Goal: Task Accomplishment & Management: Use online tool/utility

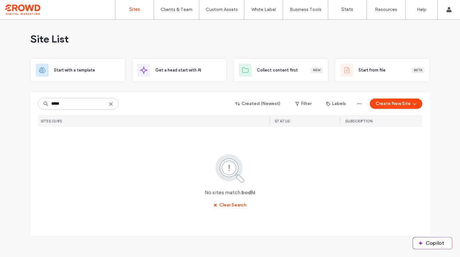
type input "*****"
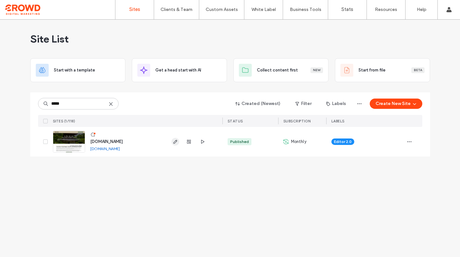
type input "*****"
click at [175, 141] on use "button" at bounding box center [175, 142] width 4 height 4
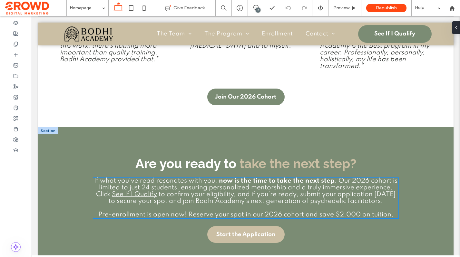
click at [338, 178] on span ". Our 2026 cohort is limited to just 24 students, ensuring personalized mentors…" at bounding box center [246, 188] width 301 height 20
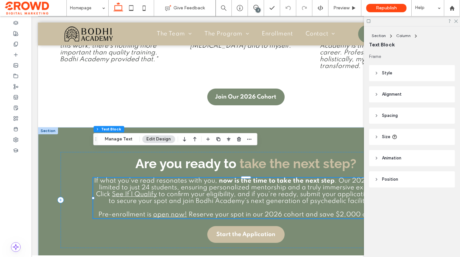
click at [329, 178] on span ". Our 2026 cohort is limited to just 24 students, ensuring personalized mentors…" at bounding box center [246, 188] width 301 height 20
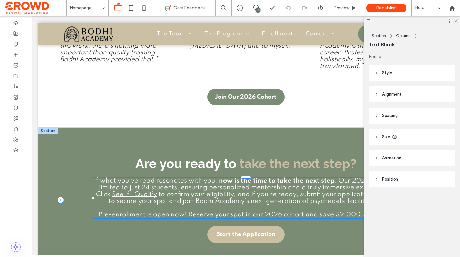
type input "*******"
type input "**"
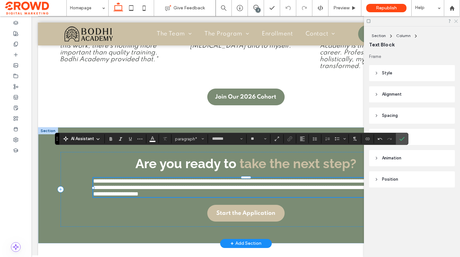
click at [457, 20] on icon at bounding box center [456, 21] width 4 height 4
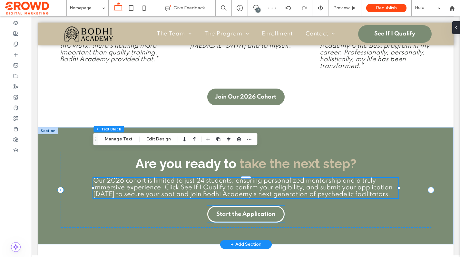
click at [259, 208] on span "Start the Application" at bounding box center [245, 214] width 59 height 13
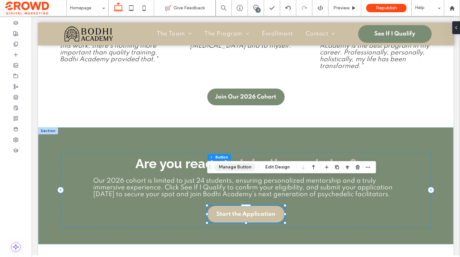
click at [247, 167] on button "Manage Button" at bounding box center [235, 167] width 41 height 8
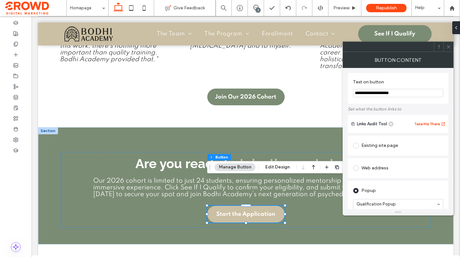
click at [353, 94] on div "**********" at bounding box center [398, 88] width 101 height 31
click at [358, 94] on input "**********" at bounding box center [398, 93] width 90 height 8
type input "**********"
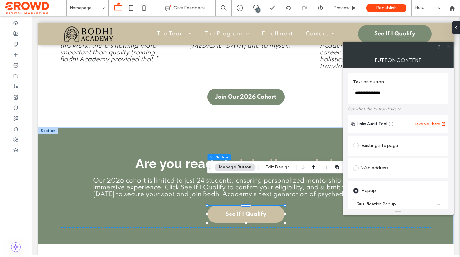
click at [448, 48] on icon at bounding box center [448, 46] width 5 height 5
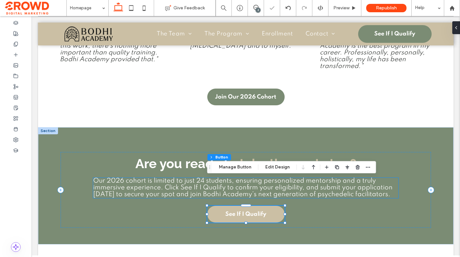
click at [170, 178] on span "Our 2026 cohort is limited to just 24 students, ensuring personalized mentorshi…" at bounding box center [242, 188] width 299 height 20
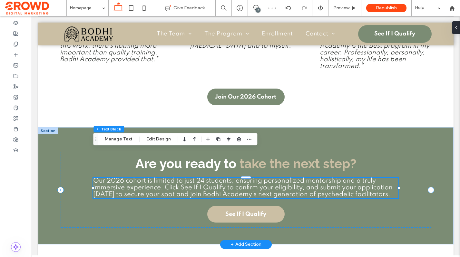
click at [182, 178] on span "Our 2026 cohort is limited to just 24 students, ensuring personalized mentorshi…" at bounding box center [242, 188] width 299 height 20
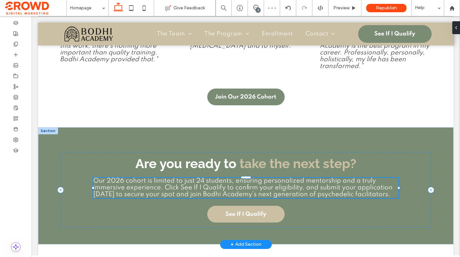
type input "*******"
type input "**"
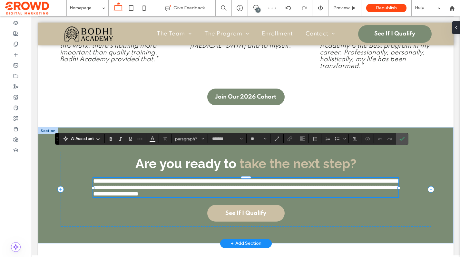
click at [181, 178] on span "**********" at bounding box center [245, 187] width 305 height 19
click at [227, 178] on span "**********" at bounding box center [245, 187] width 305 height 19
drag, startPoint x: 190, startPoint y: 158, endPoint x: 227, endPoint y: 159, distance: 37.4
click at [229, 178] on span "**********" at bounding box center [245, 187] width 305 height 19
click at [289, 137] on use "Link" at bounding box center [289, 139] width 5 height 5
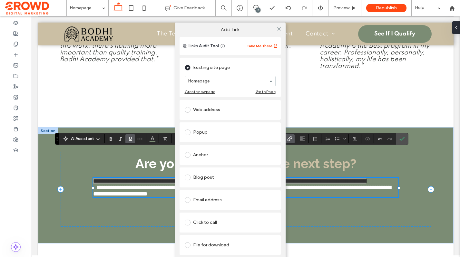
click at [228, 134] on div "Popup" at bounding box center [230, 132] width 91 height 10
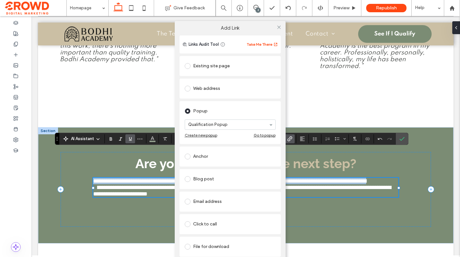
drag, startPoint x: 234, startPoint y: 145, endPoint x: 236, endPoint y: 142, distance: 3.5
click at [280, 25] on icon at bounding box center [279, 27] width 5 height 5
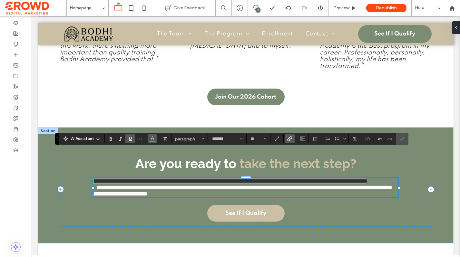
click at [151, 142] on span "Color" at bounding box center [152, 138] width 5 height 8
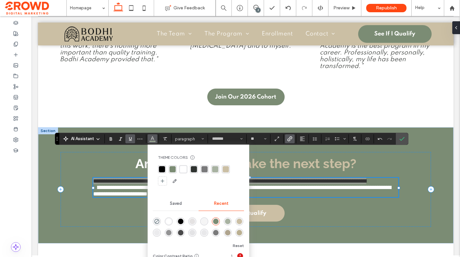
click at [184, 170] on div "rgba(255, 255, 255, 1)" at bounding box center [183, 169] width 6 height 6
click at [401, 139] on icon "Confirm" at bounding box center [401, 138] width 5 height 5
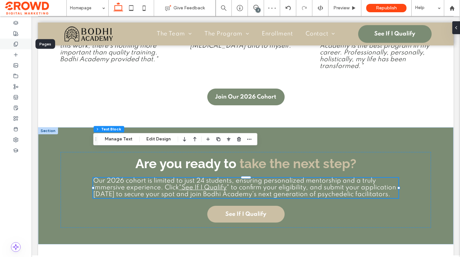
click at [23, 43] on div at bounding box center [16, 44] width 32 height 11
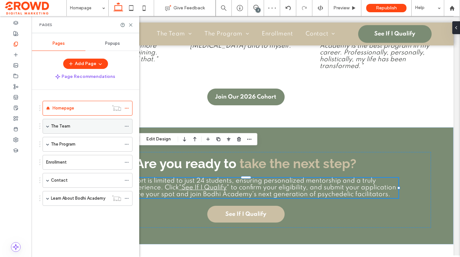
click at [89, 129] on div "The Team" at bounding box center [86, 126] width 70 height 6
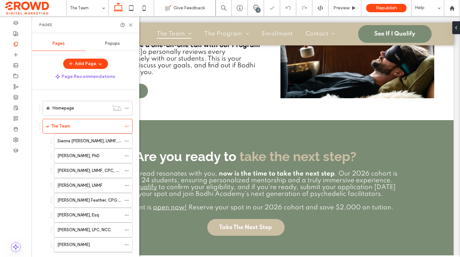
scroll to position [1933, 0]
click at [86, 107] on div "Homepage" at bounding box center [81, 108] width 56 height 6
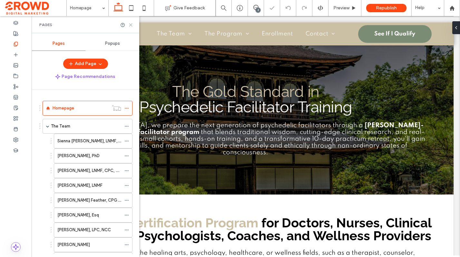
scroll to position [2094, 0]
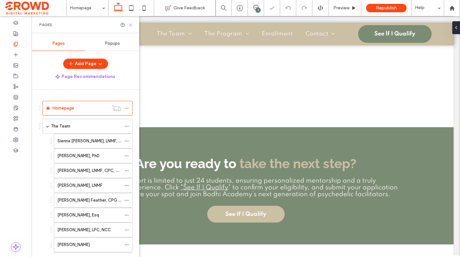
click at [129, 25] on icon at bounding box center [130, 25] width 5 height 5
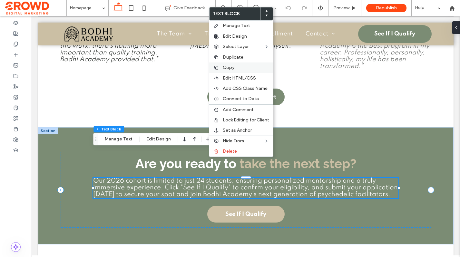
click at [225, 69] on span "Copy" at bounding box center [229, 67] width 12 height 5
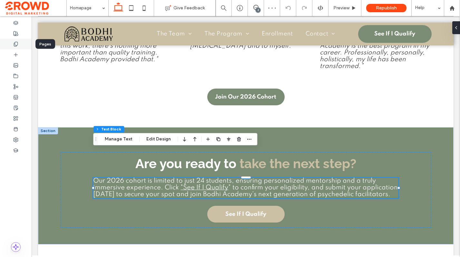
click at [20, 44] on div at bounding box center [16, 44] width 32 height 11
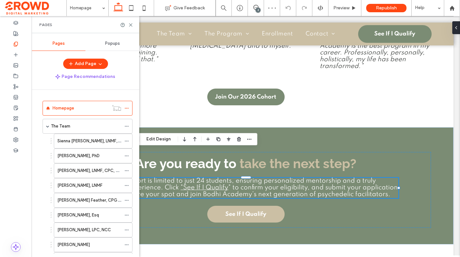
click at [84, 127] on div "The Team" at bounding box center [86, 126] width 70 height 6
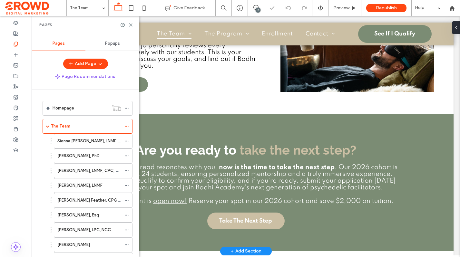
scroll to position [1933, 0]
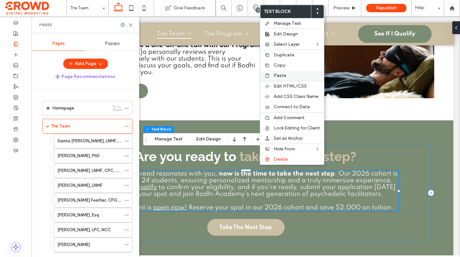
click at [280, 77] on span "Paste" at bounding box center [280, 75] width 13 height 5
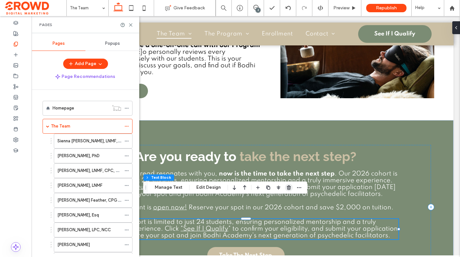
click at [288, 187] on icon "button" at bounding box center [288, 187] width 5 height 5
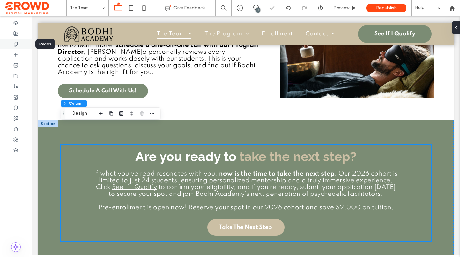
click at [20, 44] on div at bounding box center [16, 44] width 32 height 11
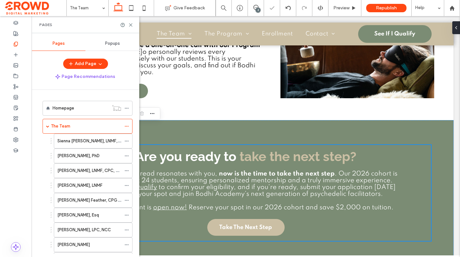
click at [88, 111] on div "Homepage" at bounding box center [81, 108] width 56 height 6
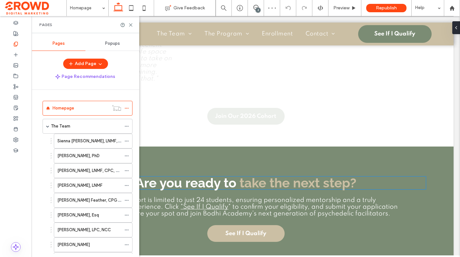
scroll to position [2081, 0]
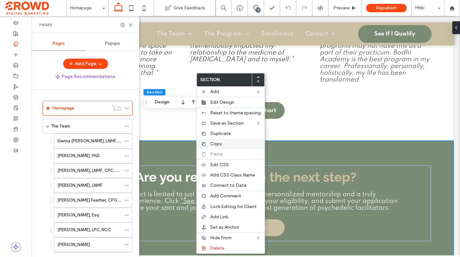
click at [216, 143] on span "Copy" at bounding box center [216, 143] width 12 height 5
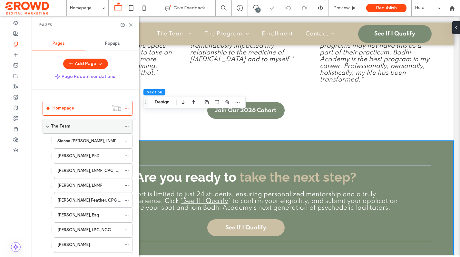
click at [80, 126] on div "The Team" at bounding box center [86, 126] width 70 height 6
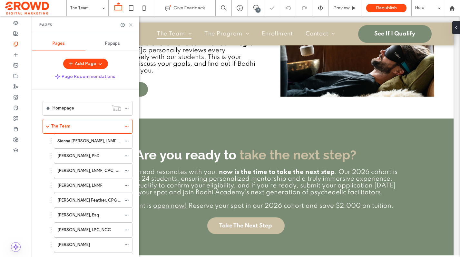
drag, startPoint x: 131, startPoint y: 24, endPoint x: 146, endPoint y: 63, distance: 42.0
click at [131, 24] on use at bounding box center [130, 25] width 3 height 3
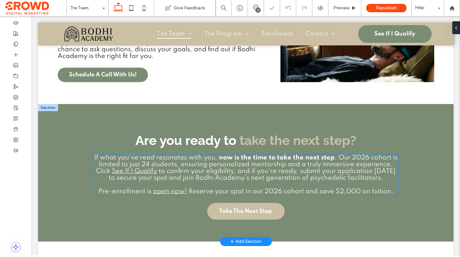
scroll to position [1949, 0]
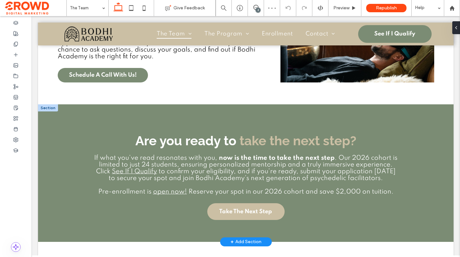
click at [48, 104] on div at bounding box center [48, 107] width 20 height 7
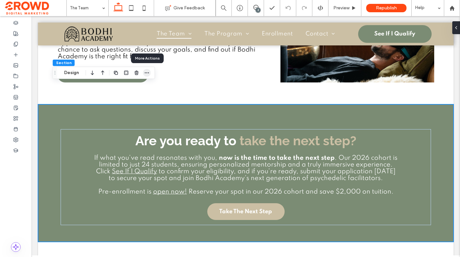
click at [148, 74] on icon "button" at bounding box center [146, 72] width 5 height 5
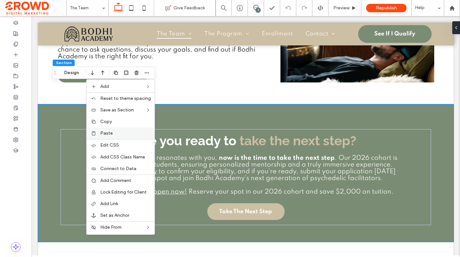
click at [114, 135] on label "Paste" at bounding box center [125, 133] width 51 height 5
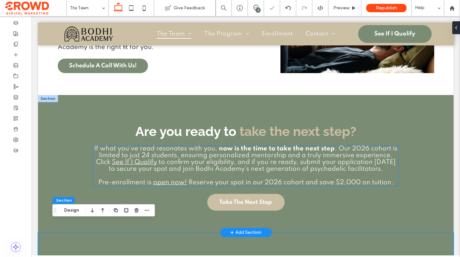
scroll to position [1959, 0]
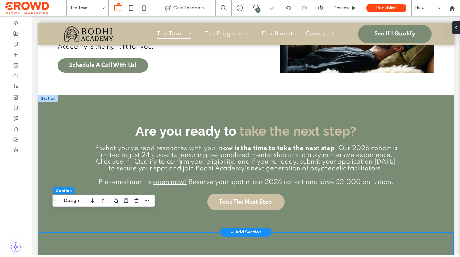
click at [44, 95] on div at bounding box center [48, 98] width 20 height 7
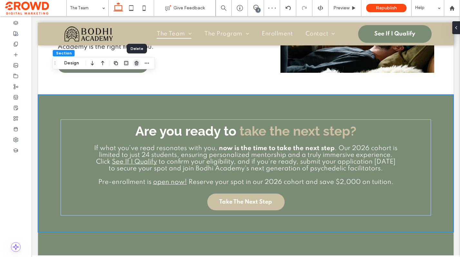
click at [136, 63] on icon "button" at bounding box center [136, 63] width 5 height 5
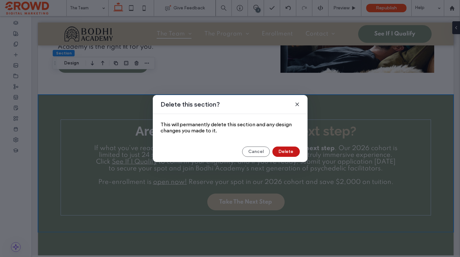
click at [286, 151] on button "Delete" at bounding box center [285, 152] width 27 height 10
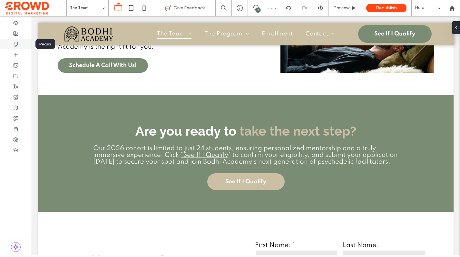
click at [16, 42] on icon at bounding box center [15, 44] width 5 height 5
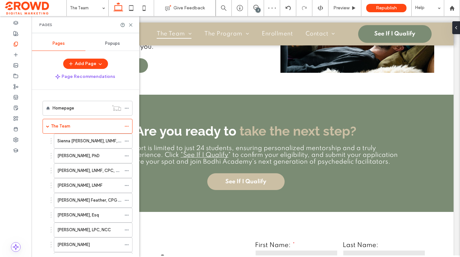
click at [79, 139] on label "Sienna Terranova, LNMF, CICC, CBHT" at bounding box center [99, 140] width 85 height 11
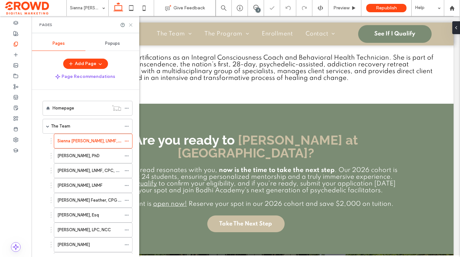
drag, startPoint x: 130, startPoint y: 24, endPoint x: 108, endPoint y: 16, distance: 23.2
click at [130, 24] on icon at bounding box center [130, 25] width 5 height 5
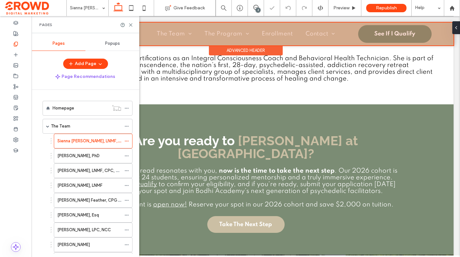
scroll to position [463, 0]
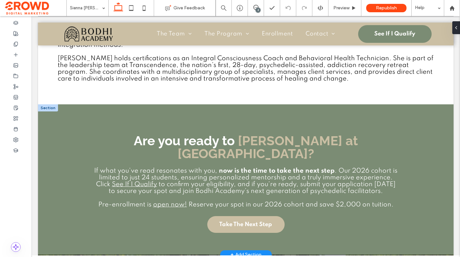
click at [48, 104] on div at bounding box center [48, 107] width 20 height 7
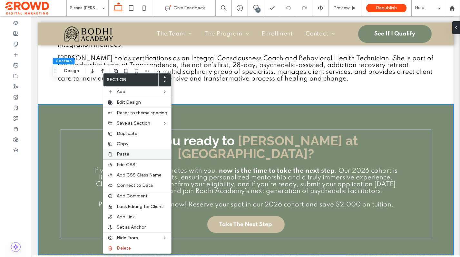
click at [131, 155] on label "Paste" at bounding box center [142, 154] width 51 height 5
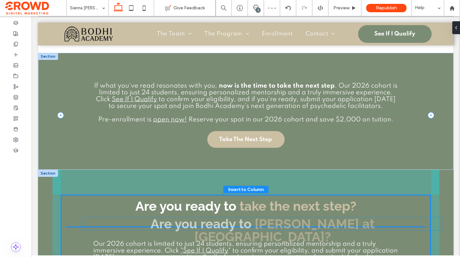
scroll to position [521, 0]
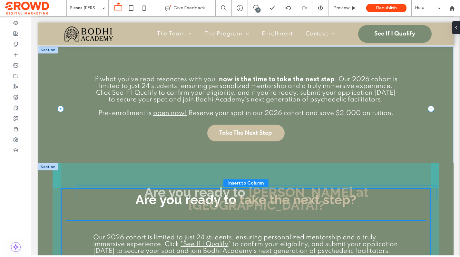
drag, startPoint x: 222, startPoint y: 93, endPoint x: 229, endPoint y: 193, distance: 100.8
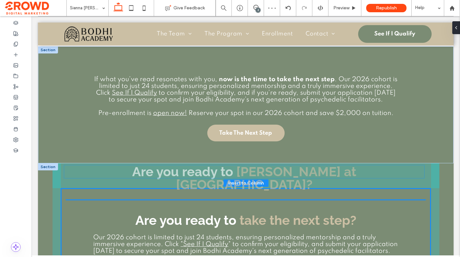
drag, startPoint x: 304, startPoint y: 198, endPoint x: 303, endPoint y: 172, distance: 26.2
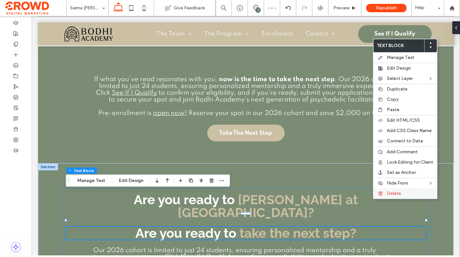
click at [387, 192] on span "Delete" at bounding box center [394, 193] width 14 height 5
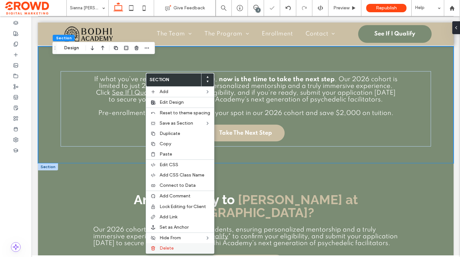
click at [181, 249] on label "Delete" at bounding box center [185, 248] width 51 height 5
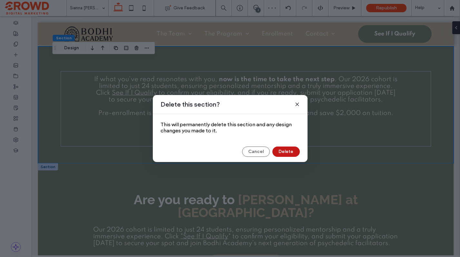
click at [286, 151] on button "Delete" at bounding box center [285, 152] width 27 height 10
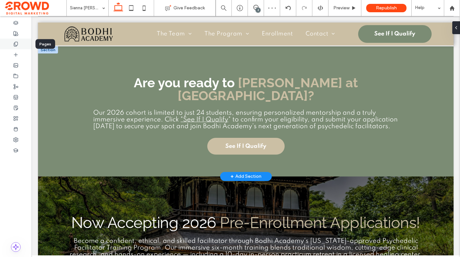
click at [16, 42] on icon at bounding box center [15, 44] width 5 height 5
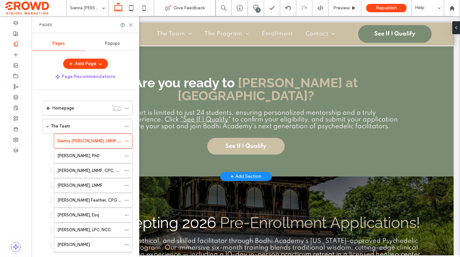
drag, startPoint x: 68, startPoint y: 156, endPoint x: 83, endPoint y: 121, distance: 38.3
click at [68, 156] on label "Anthony Smith, PhD" at bounding box center [78, 155] width 42 height 11
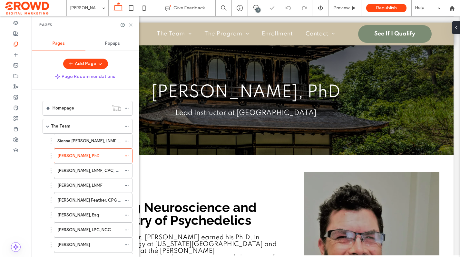
drag, startPoint x: 131, startPoint y: 25, endPoint x: 161, endPoint y: 90, distance: 72.2
click at [131, 25] on use at bounding box center [130, 25] width 3 height 3
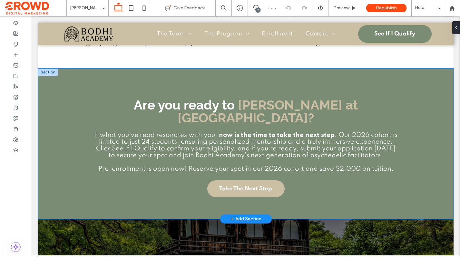
scroll to position [441, 0]
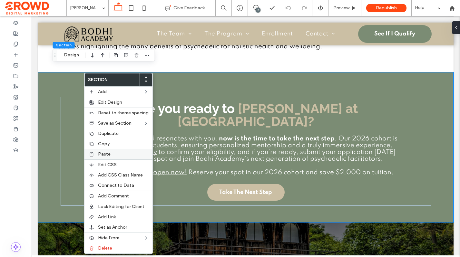
click at [103, 155] on span "Paste" at bounding box center [104, 153] width 13 height 5
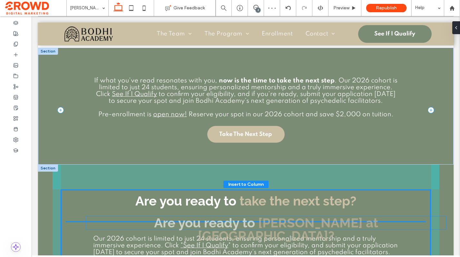
scroll to position [475, 0]
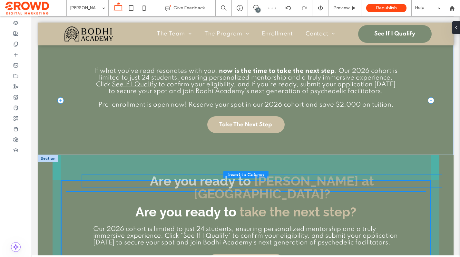
drag, startPoint x: 184, startPoint y: 109, endPoint x: 200, endPoint y: 187, distance: 80.3
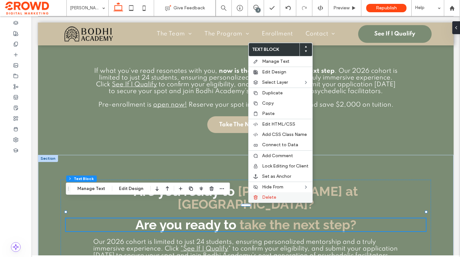
click at [271, 197] on span "Delete" at bounding box center [269, 197] width 14 height 5
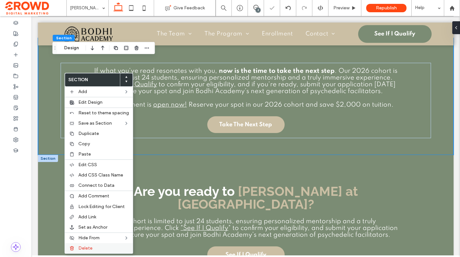
scroll to position [478, 0]
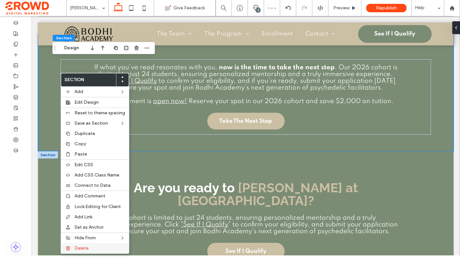
click at [98, 247] on label "Delete" at bounding box center [99, 248] width 51 height 5
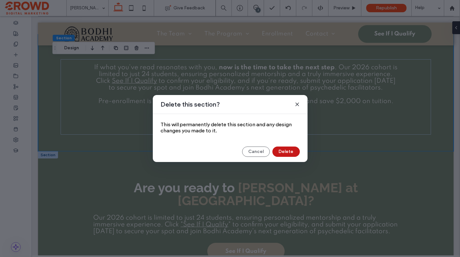
click at [288, 151] on button "Delete" at bounding box center [285, 152] width 27 height 10
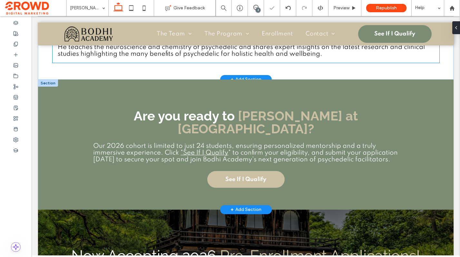
scroll to position [423, 0]
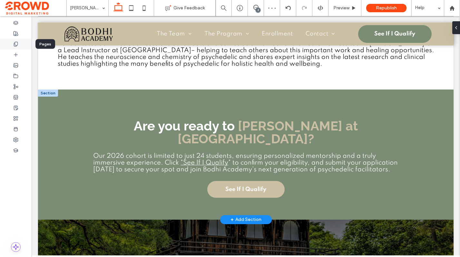
click at [15, 43] on use at bounding box center [16, 44] width 4 height 4
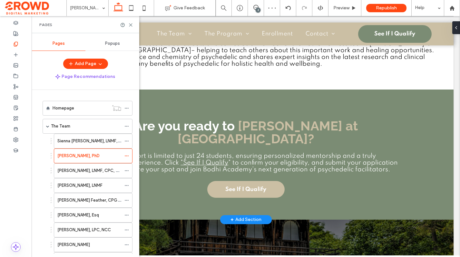
click at [73, 169] on label "Rose Moulin-Franco, LNMF, CPC, CICMC" at bounding box center [93, 170] width 72 height 11
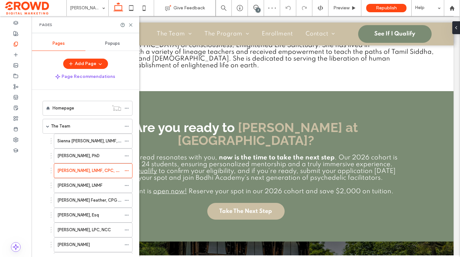
scroll to position [469, 0]
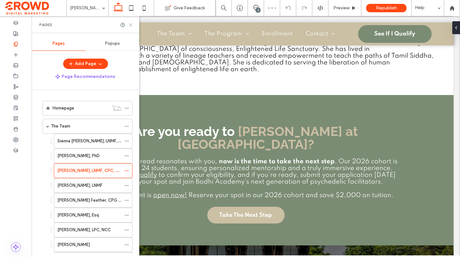
click at [131, 25] on icon at bounding box center [130, 25] width 5 height 5
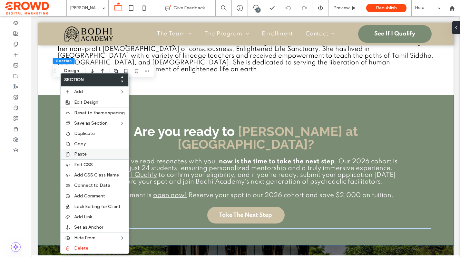
click at [98, 153] on label "Paste" at bounding box center [99, 154] width 51 height 5
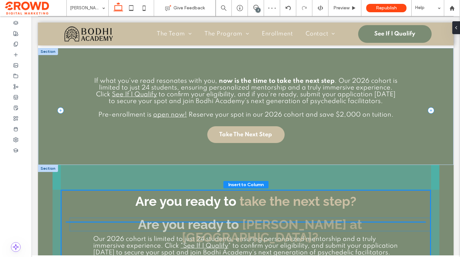
scroll to position [536, 0]
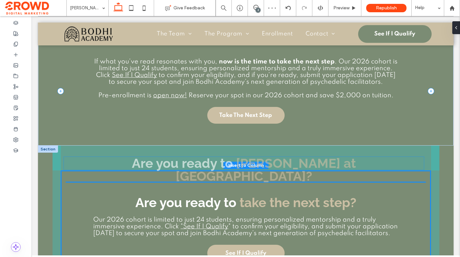
drag, startPoint x: 213, startPoint y: 91, endPoint x: 211, endPoint y: 165, distance: 74.2
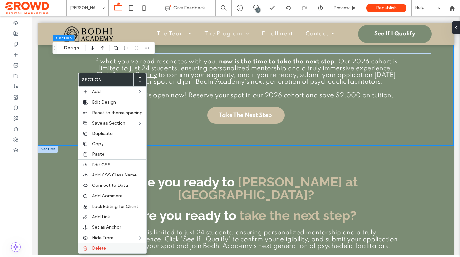
click at [115, 248] on label "Delete" at bounding box center [117, 248] width 51 height 5
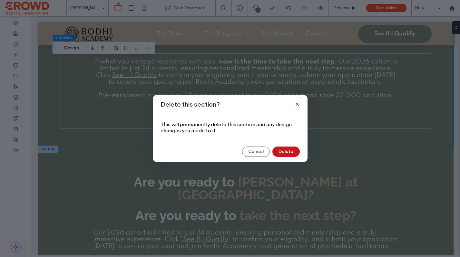
click at [279, 152] on button "Delete" at bounding box center [285, 152] width 27 height 10
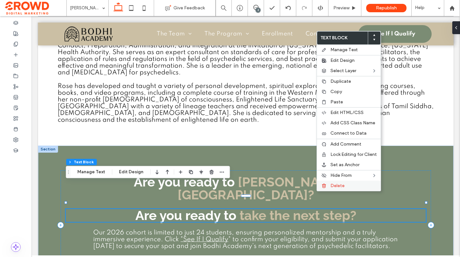
click at [331, 187] on span "Delete" at bounding box center [337, 185] width 14 height 5
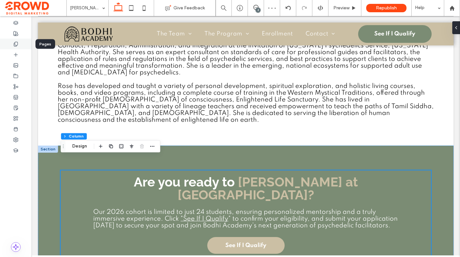
click at [15, 44] on icon at bounding box center [15, 44] width 5 height 5
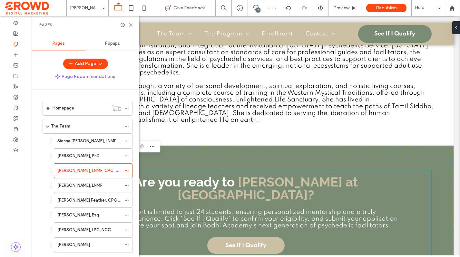
click at [89, 184] on label "Prema Sagara, LNMF" at bounding box center [79, 185] width 45 height 11
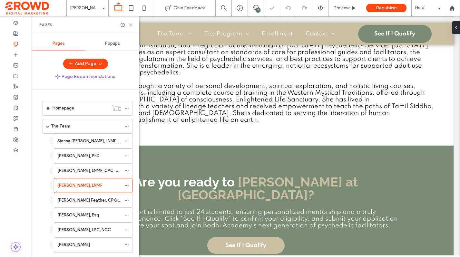
click at [130, 23] on icon at bounding box center [130, 25] width 5 height 5
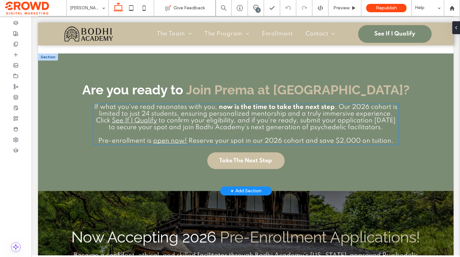
scroll to position [442, 0]
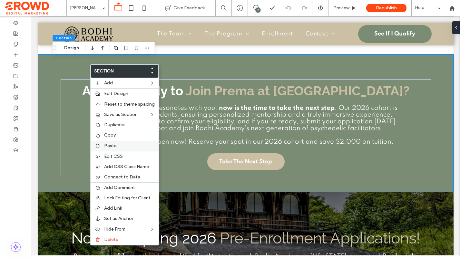
click at [118, 144] on label "Paste" at bounding box center [129, 145] width 51 height 5
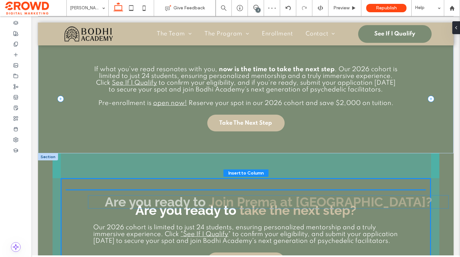
drag, startPoint x: 212, startPoint y: 92, endPoint x: 234, endPoint y: 203, distance: 113.2
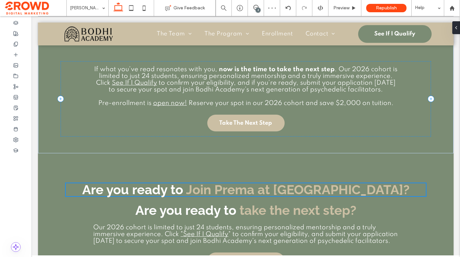
scroll to position [463, 0]
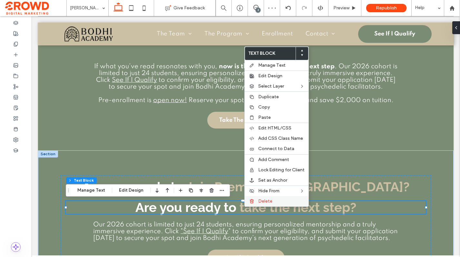
click at [257, 200] on div "Delete" at bounding box center [277, 201] width 64 height 10
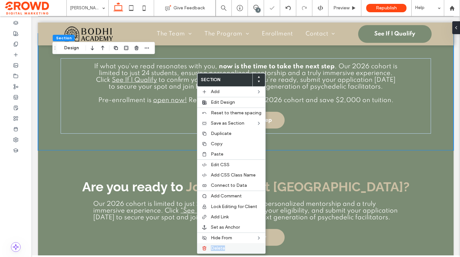
drag, startPoint x: 223, startPoint y: 243, endPoint x: 223, endPoint y: 248, distance: 5.2
click at [223, 248] on div "Delete" at bounding box center [231, 248] width 68 height 10
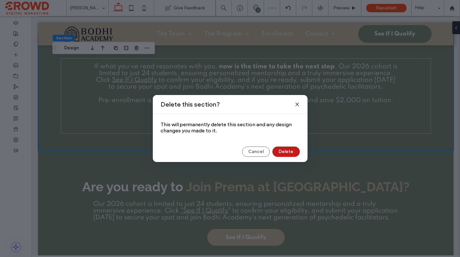
click at [289, 151] on button "Delete" at bounding box center [285, 152] width 27 height 10
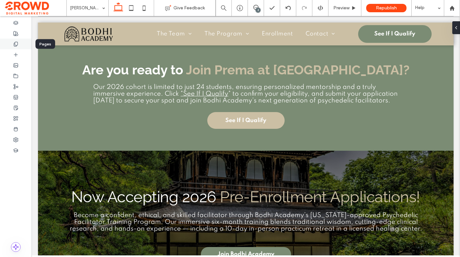
click at [14, 45] on use at bounding box center [16, 44] width 4 height 4
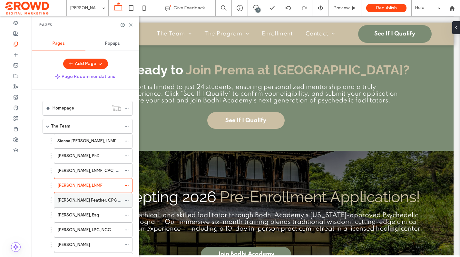
click at [87, 199] on label "Rachael Fox Feather, CPG, CST" at bounding box center [92, 200] width 70 height 11
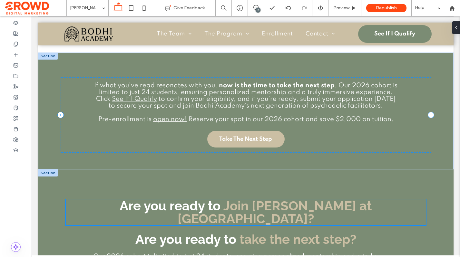
scroll to position [412, 0]
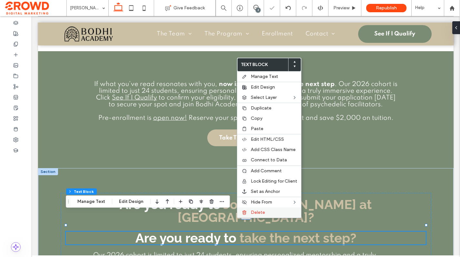
click at [249, 211] on div "Delete" at bounding box center [269, 213] width 64 height 10
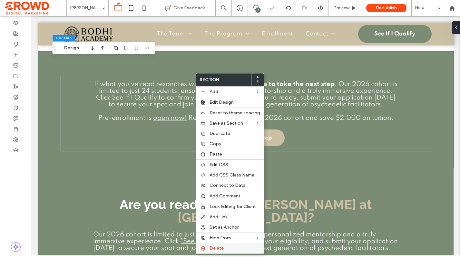
click at [231, 250] on label "Delete" at bounding box center [235, 248] width 51 height 5
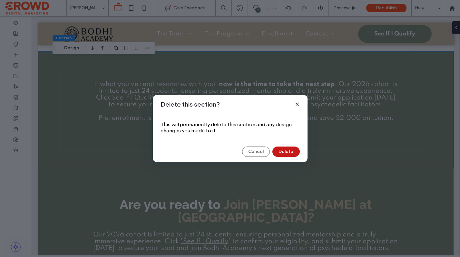
click at [286, 155] on button "Delete" at bounding box center [285, 152] width 27 height 10
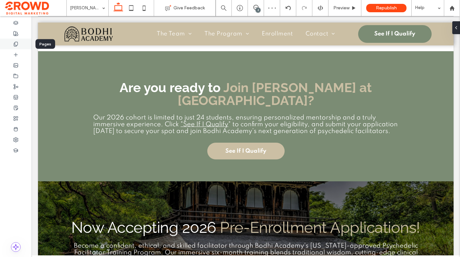
click at [11, 41] on div at bounding box center [16, 44] width 32 height 11
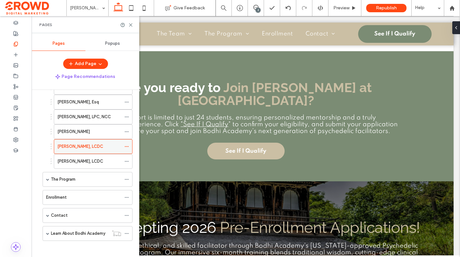
scroll to position [116, 0]
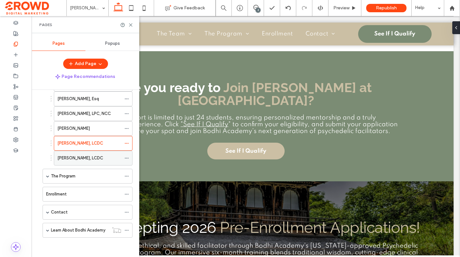
click at [103, 159] on label "[PERSON_NAME], LCDC" at bounding box center [80, 157] width 46 height 11
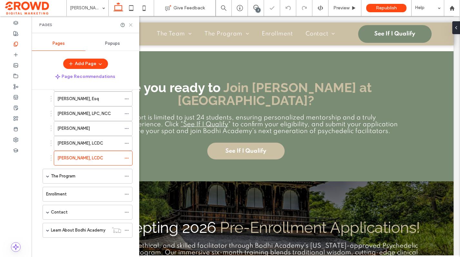
click at [131, 24] on use at bounding box center [130, 25] width 3 height 3
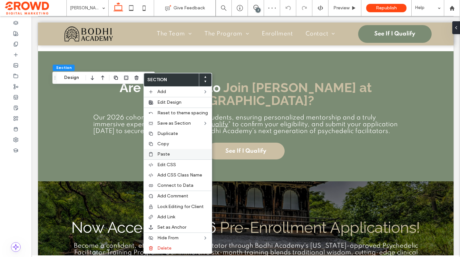
click at [160, 154] on span "Paste" at bounding box center [163, 153] width 13 height 5
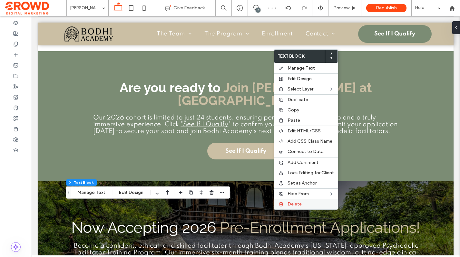
click at [293, 201] on div "Delete" at bounding box center [306, 204] width 64 height 10
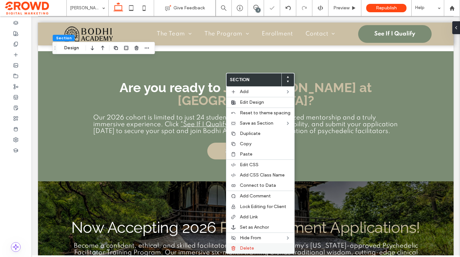
click at [249, 248] on span "Delete" at bounding box center [247, 248] width 14 height 5
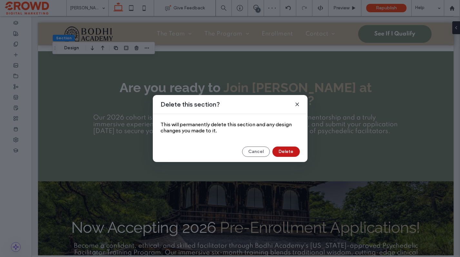
click at [281, 154] on button "Delete" at bounding box center [285, 152] width 27 height 10
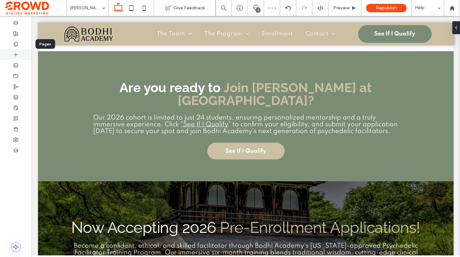
click at [14, 44] on use at bounding box center [16, 44] width 4 height 4
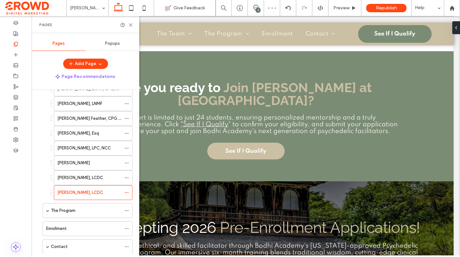
scroll to position [116, 0]
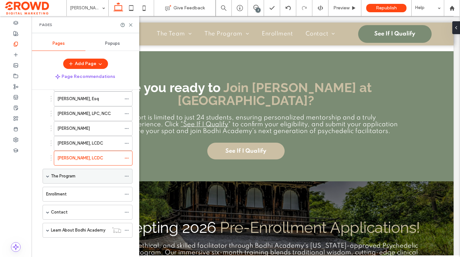
click at [91, 176] on div "The Program" at bounding box center [86, 176] width 70 height 6
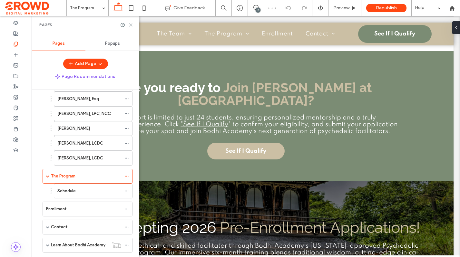
click at [130, 25] on icon at bounding box center [130, 25] width 5 height 5
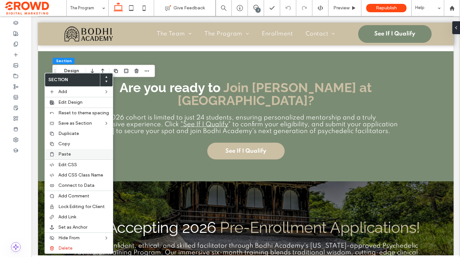
drag, startPoint x: 75, startPoint y: 155, endPoint x: 71, endPoint y: 154, distance: 3.9
click at [75, 155] on label "Paste" at bounding box center [83, 154] width 51 height 5
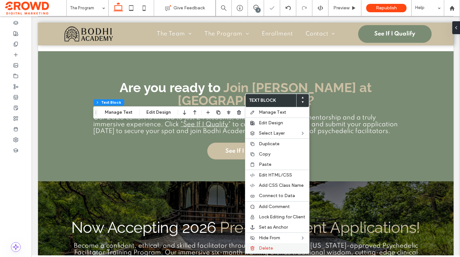
click at [292, 249] on label "Delete" at bounding box center [282, 248] width 46 height 5
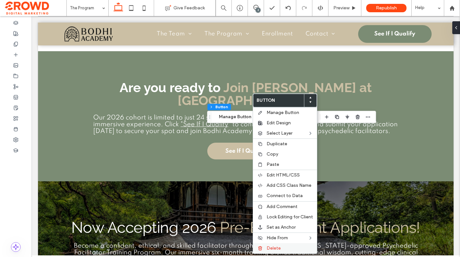
click at [277, 250] on span "Delete" at bounding box center [274, 248] width 14 height 5
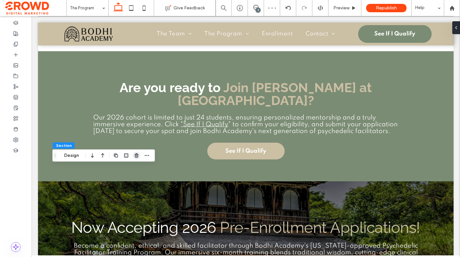
click at [137, 155] on icon "button" at bounding box center [136, 155] width 5 height 5
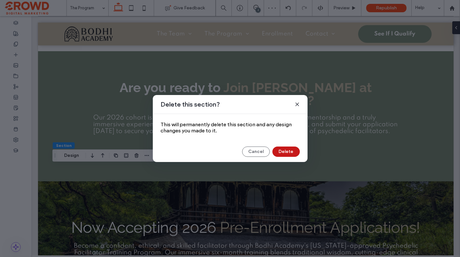
click at [285, 150] on button "Delete" at bounding box center [285, 152] width 27 height 10
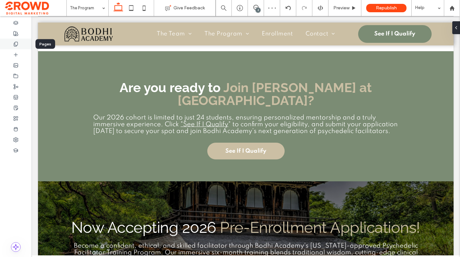
click at [13, 44] on div at bounding box center [16, 44] width 32 height 11
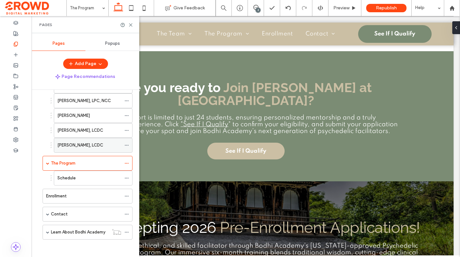
scroll to position [131, 0]
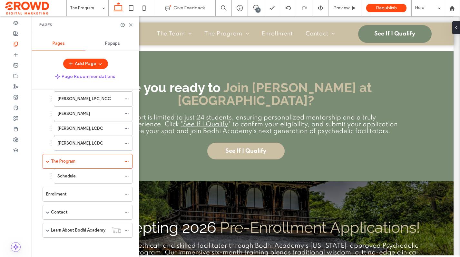
click at [84, 176] on div "Schedule" at bounding box center [89, 176] width 64 height 6
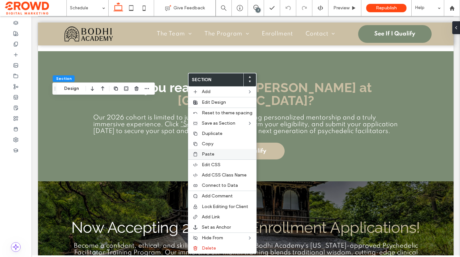
click at [216, 157] on div "Paste" at bounding box center [222, 154] width 68 height 10
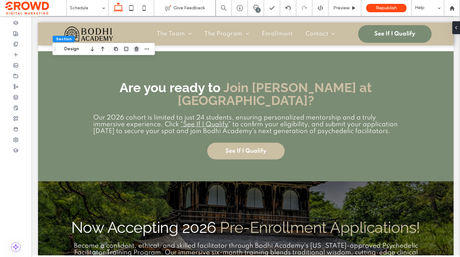
click at [137, 49] on icon "button" at bounding box center [136, 48] width 5 height 5
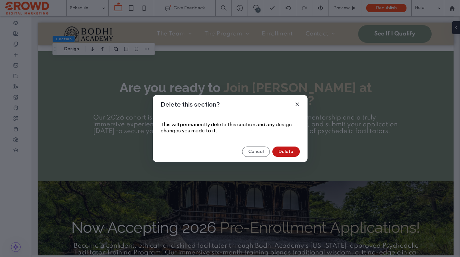
click at [282, 150] on button "Delete" at bounding box center [285, 152] width 27 height 10
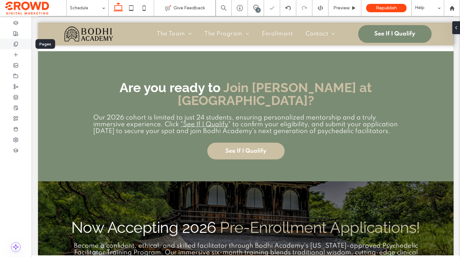
click at [15, 43] on use at bounding box center [16, 44] width 4 height 4
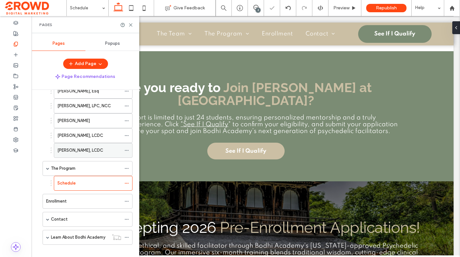
scroll to position [131, 0]
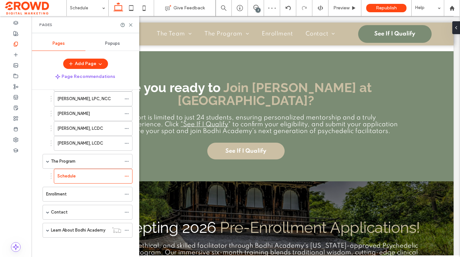
click at [91, 194] on div "Enrollment" at bounding box center [83, 194] width 75 height 6
click at [131, 25] on use at bounding box center [130, 25] width 3 height 3
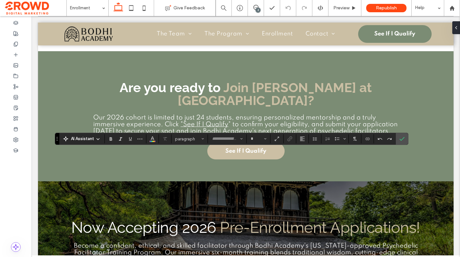
type input "*******"
type input "**"
click at [292, 138] on use "Link" at bounding box center [289, 139] width 5 height 5
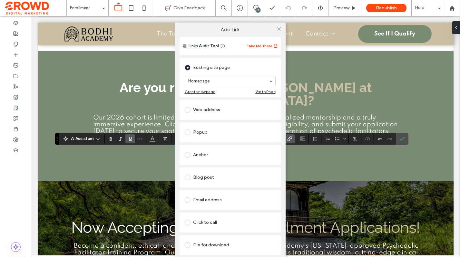
click at [207, 128] on div "Popup" at bounding box center [230, 132] width 91 height 10
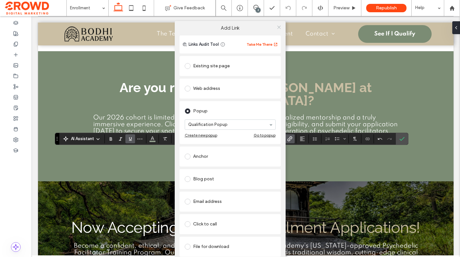
click at [281, 26] on icon at bounding box center [279, 27] width 5 height 5
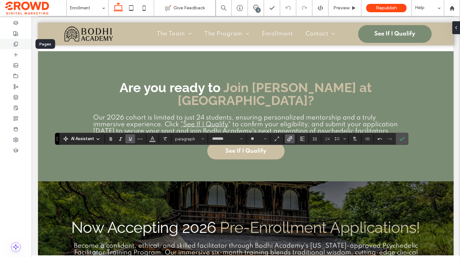
click at [14, 47] on div at bounding box center [16, 44] width 32 height 11
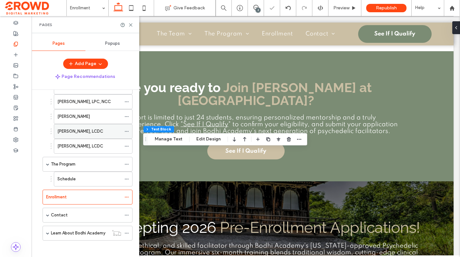
scroll to position [131, 0]
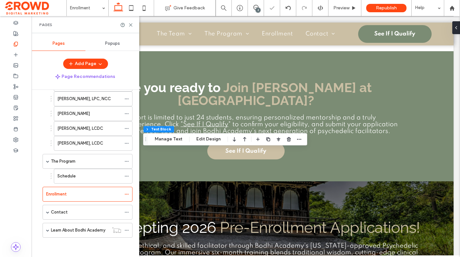
click at [81, 216] on div "Contact" at bounding box center [86, 212] width 70 height 14
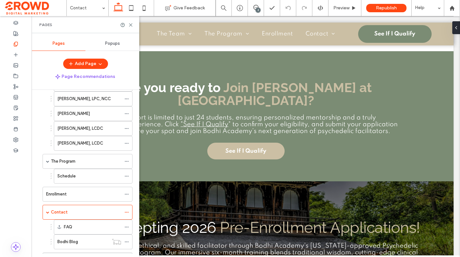
scroll to position [161, 0]
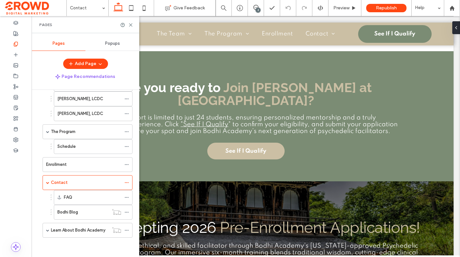
click at [84, 228] on label "Learn About Bodhi Academy" at bounding box center [78, 230] width 54 height 11
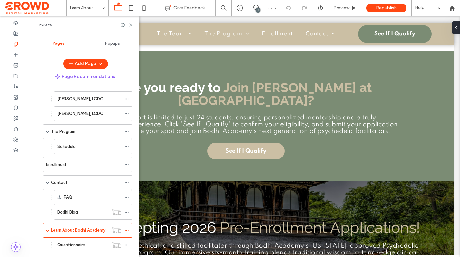
click at [132, 25] on icon at bounding box center [130, 25] width 5 height 5
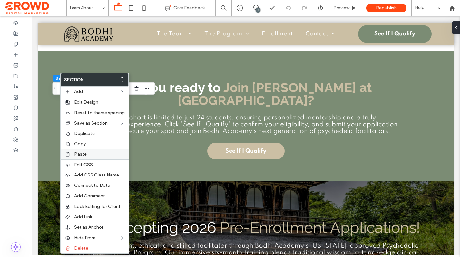
click at [83, 155] on span "Paste" at bounding box center [80, 153] width 13 height 5
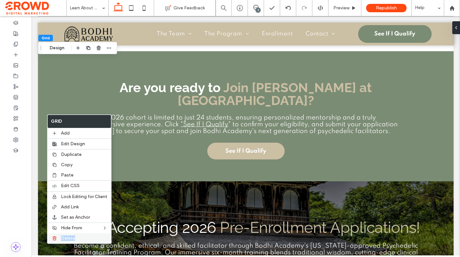
click at [76, 236] on label "Delete" at bounding box center [84, 238] width 46 height 5
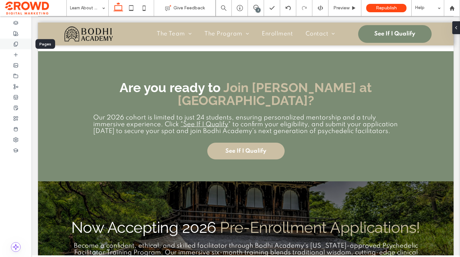
click at [15, 44] on icon at bounding box center [15, 44] width 5 height 5
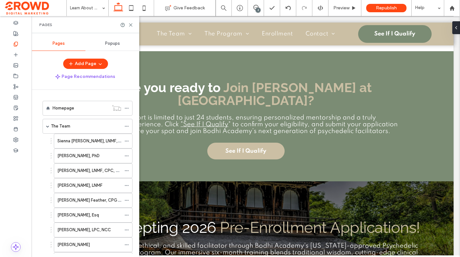
click at [67, 108] on label "Homepage" at bounding box center [64, 107] width 22 height 11
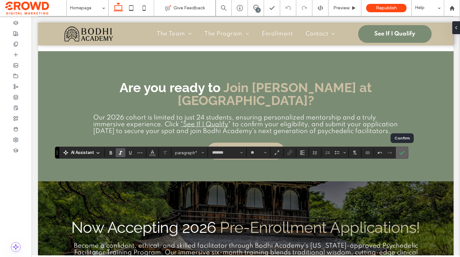
click at [401, 153] on use "Confirm" at bounding box center [401, 153] width 5 height 4
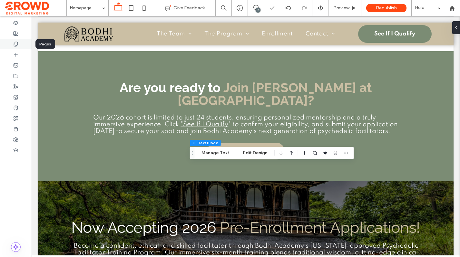
click at [15, 45] on icon at bounding box center [15, 44] width 5 height 5
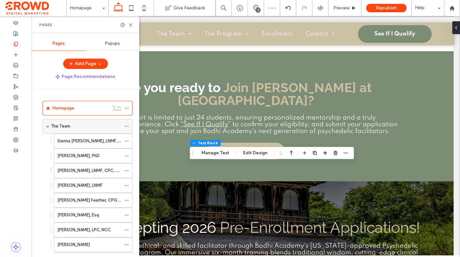
click at [83, 126] on div "The Team" at bounding box center [86, 126] width 70 height 6
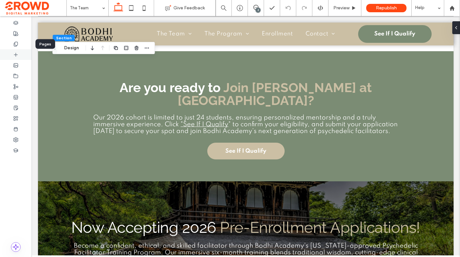
click at [14, 44] on icon at bounding box center [15, 44] width 5 height 5
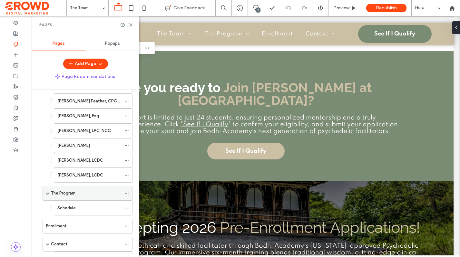
scroll to position [100, 0]
drag, startPoint x: 81, startPoint y: 191, endPoint x: 93, endPoint y: 188, distance: 12.4
click at [81, 191] on div "The Program" at bounding box center [86, 193] width 70 height 6
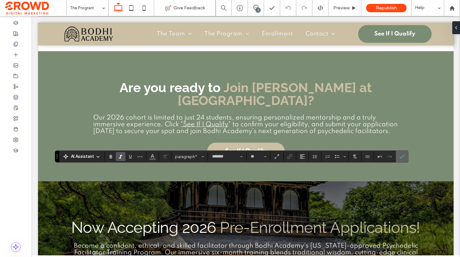
click at [406, 160] on label "Confirm" at bounding box center [402, 157] width 10 height 12
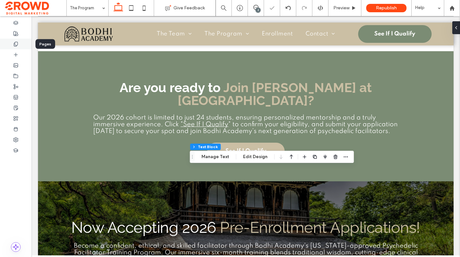
click at [16, 39] on div at bounding box center [16, 44] width 32 height 11
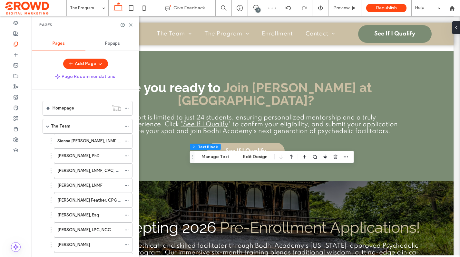
click at [87, 109] on div "Homepage" at bounding box center [81, 108] width 56 height 6
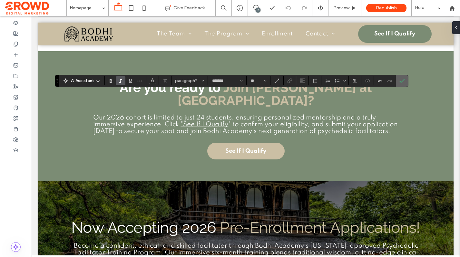
click at [404, 81] on icon "Confirm" at bounding box center [401, 80] width 5 height 5
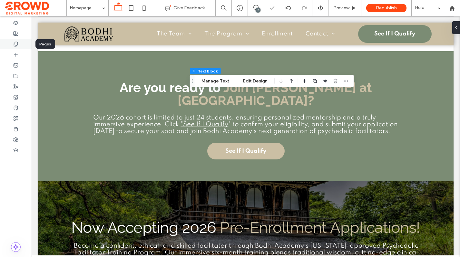
click at [8, 44] on div at bounding box center [16, 44] width 32 height 11
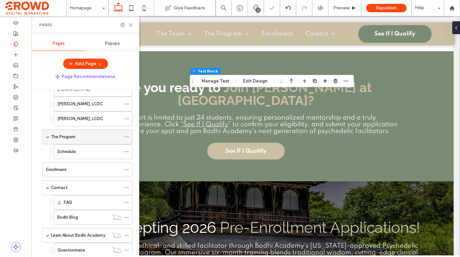
scroll to position [176, 0]
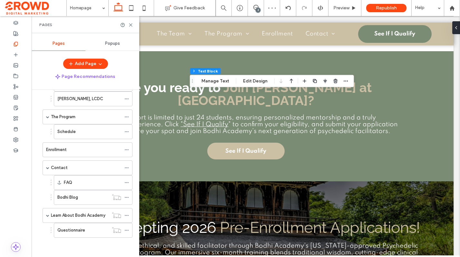
click at [82, 217] on label "Learn About Bodhi Academy" at bounding box center [78, 215] width 54 height 11
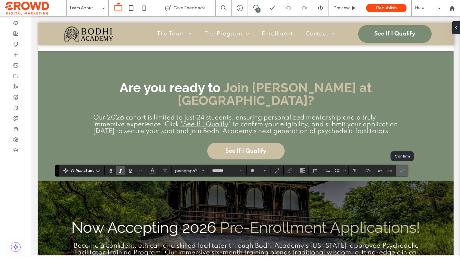
click at [400, 173] on icon "Confirm" at bounding box center [401, 170] width 5 height 5
click at [403, 170] on use "Confirm" at bounding box center [401, 171] width 5 height 4
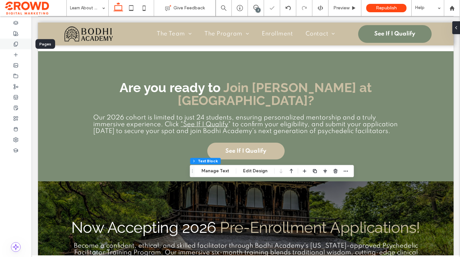
click at [16, 46] on use at bounding box center [16, 44] width 4 height 4
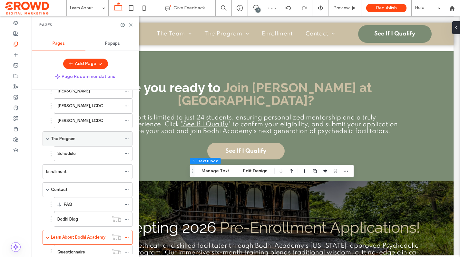
scroll to position [176, 0]
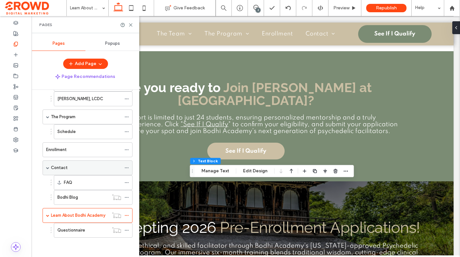
click at [82, 168] on div "Contact" at bounding box center [86, 168] width 70 height 6
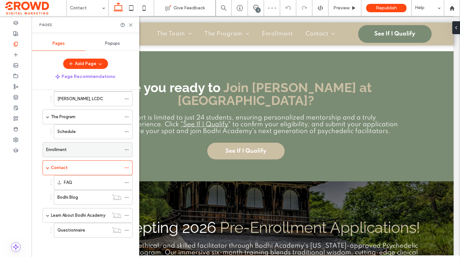
click at [78, 149] on div "Enrollment" at bounding box center [83, 150] width 75 height 6
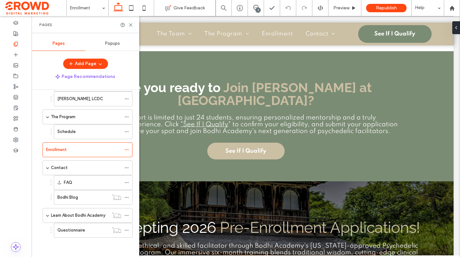
drag, startPoint x: 99, startPoint y: 119, endPoint x: 102, endPoint y: 119, distance: 3.9
click at [99, 119] on div "The Program" at bounding box center [86, 117] width 70 height 6
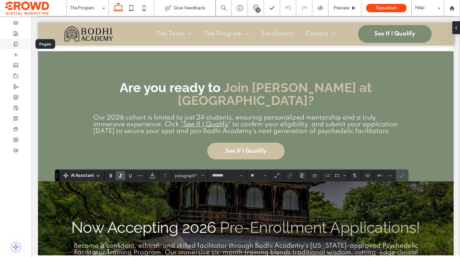
click at [15, 44] on use at bounding box center [16, 44] width 4 height 4
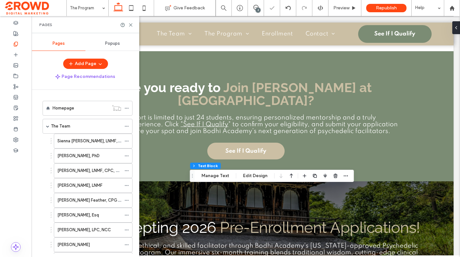
click at [86, 107] on div "Homepage" at bounding box center [81, 108] width 56 height 6
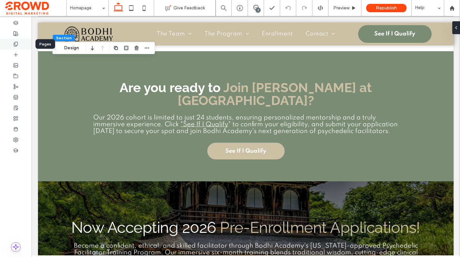
click at [14, 44] on icon at bounding box center [15, 44] width 5 height 5
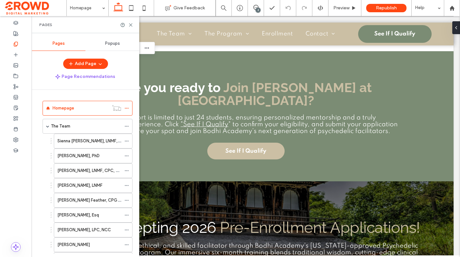
click at [83, 126] on div "The Team" at bounding box center [86, 126] width 70 height 6
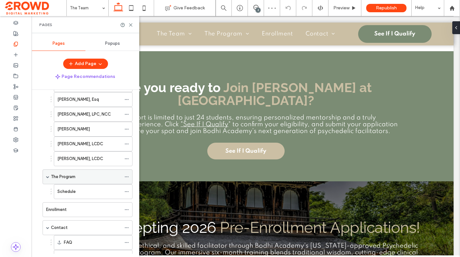
scroll to position [117, 0]
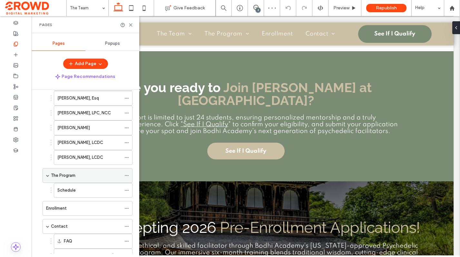
click at [79, 177] on div "The Program" at bounding box center [86, 175] width 70 height 6
click at [77, 187] on div "Schedule" at bounding box center [89, 190] width 64 height 6
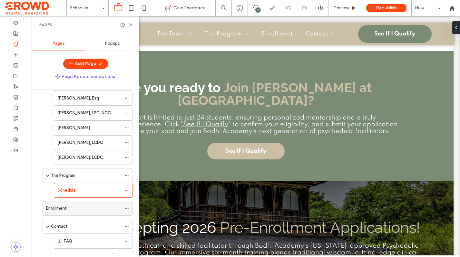
click at [96, 209] on div "Enrollment" at bounding box center [83, 208] width 75 height 6
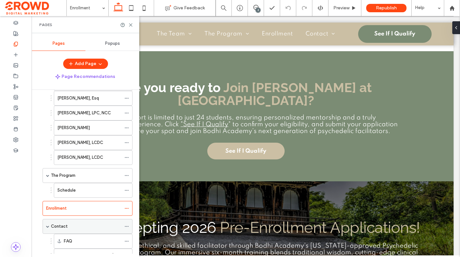
click at [83, 226] on div "Contact" at bounding box center [86, 226] width 70 height 6
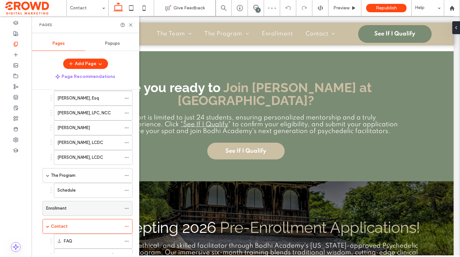
scroll to position [176, 0]
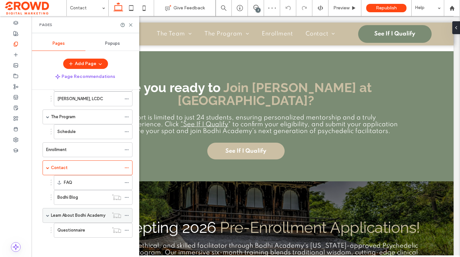
click at [76, 216] on label "Learn About Bodhi Academy" at bounding box center [78, 215] width 54 height 11
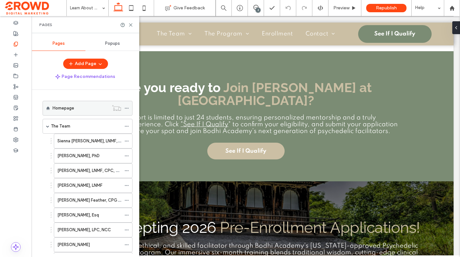
click at [72, 105] on label "Homepage" at bounding box center [64, 107] width 22 height 11
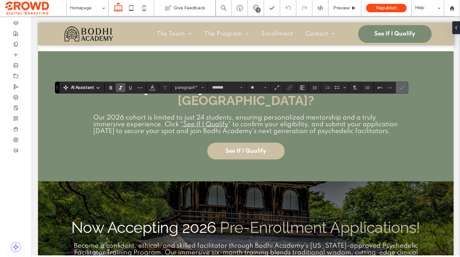
click at [401, 89] on use "Confirm" at bounding box center [401, 88] width 5 height 4
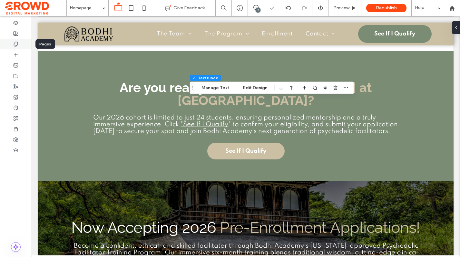
click at [12, 43] on div at bounding box center [16, 44] width 32 height 11
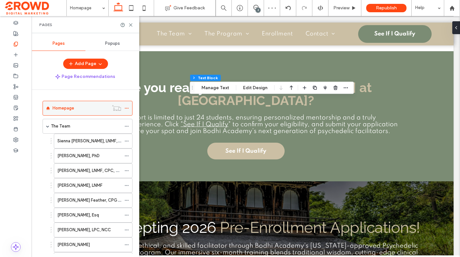
click at [91, 108] on div "Homepage" at bounding box center [81, 108] width 56 height 6
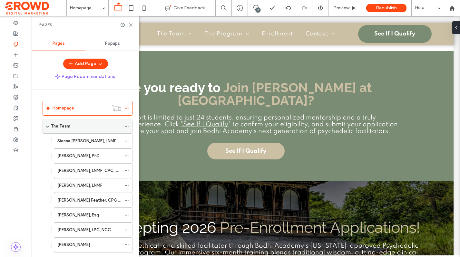
click at [70, 126] on div "The Team" at bounding box center [86, 126] width 70 height 6
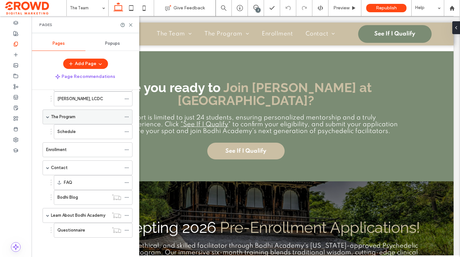
click at [67, 118] on label "The Program" at bounding box center [63, 116] width 24 height 11
click at [79, 150] on div "Enrollment" at bounding box center [83, 150] width 75 height 6
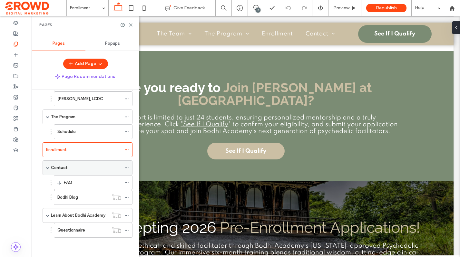
click at [66, 169] on label "Contact" at bounding box center [59, 167] width 17 height 11
click at [97, 216] on label "Learn About Bodhi Academy" at bounding box center [78, 215] width 54 height 11
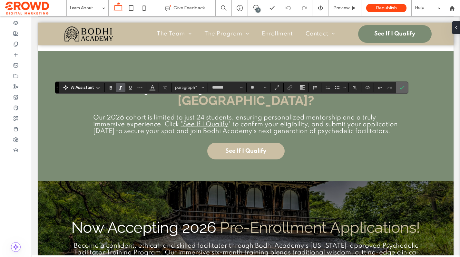
click at [403, 90] on span "Confirm" at bounding box center [401, 87] width 5 height 11
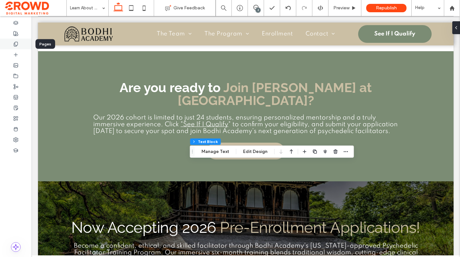
click at [17, 44] on use at bounding box center [16, 44] width 4 height 4
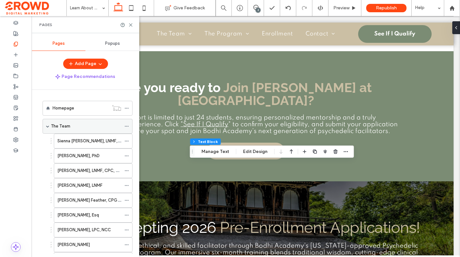
click at [82, 127] on div "The Team" at bounding box center [86, 126] width 70 height 6
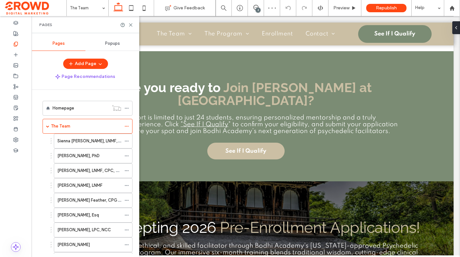
click at [98, 157] on div "Anthony Smith, PhD" at bounding box center [89, 156] width 64 height 6
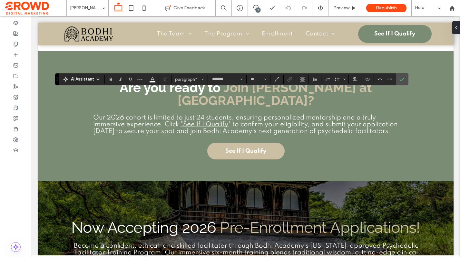
type input "**"
click at [144, 7] on icon at bounding box center [144, 8] width 13 height 13
type input "**"
type input "****"
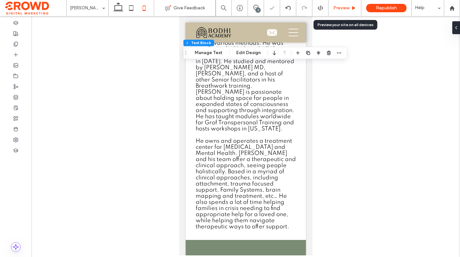
click at [348, 6] on span "Preview" at bounding box center [341, 7] width 16 height 5
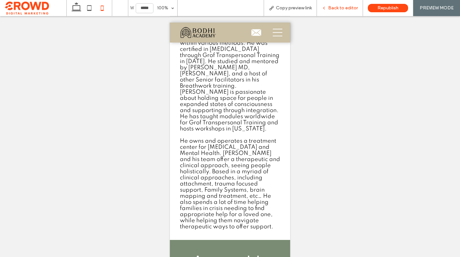
click at [337, 6] on span "Back to editor" at bounding box center [343, 7] width 30 height 5
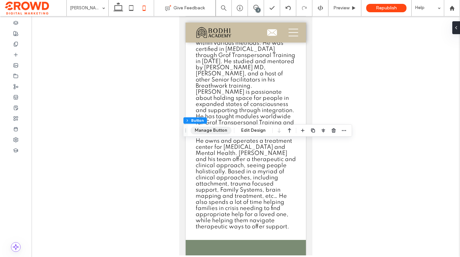
click at [213, 131] on button "Manage Button" at bounding box center [210, 131] width 41 height 8
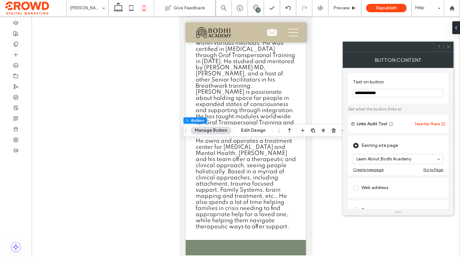
click at [374, 91] on input "**********" at bounding box center [398, 93] width 90 height 8
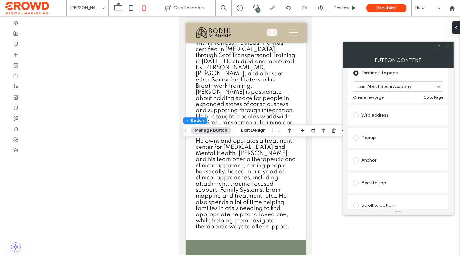
scroll to position [73, 0]
type input "**********"
click at [369, 130] on div "Popup" at bounding box center [398, 137] width 101 height 20
click at [372, 136] on div "Popup" at bounding box center [398, 137] width 90 height 10
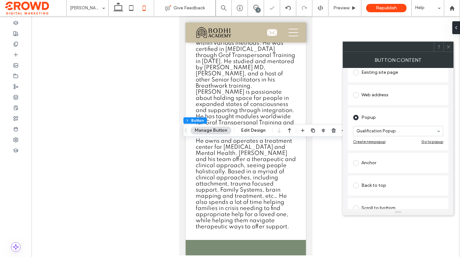
click at [450, 48] on icon at bounding box center [448, 46] width 5 height 5
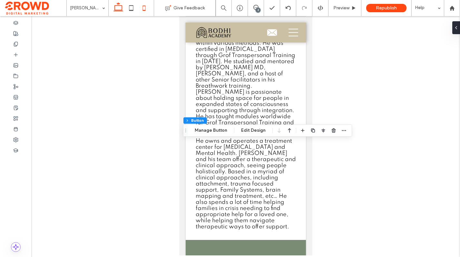
click at [122, 9] on use at bounding box center [118, 6] width 10 height 9
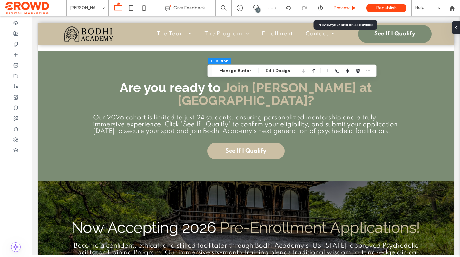
click at [351, 7] on div "Preview" at bounding box center [344, 7] width 33 height 5
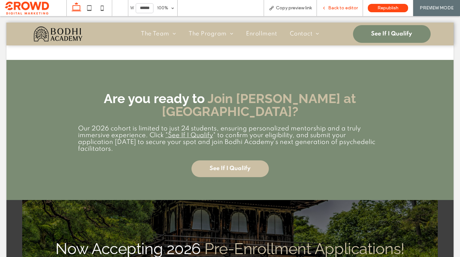
click at [343, 9] on span "Back to editor" at bounding box center [343, 7] width 30 height 5
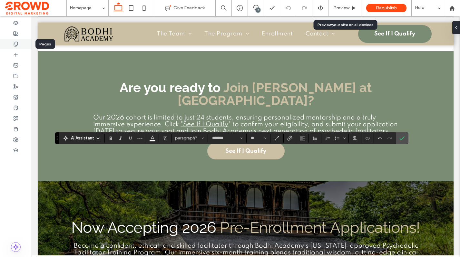
click at [13, 44] on icon at bounding box center [15, 44] width 5 height 5
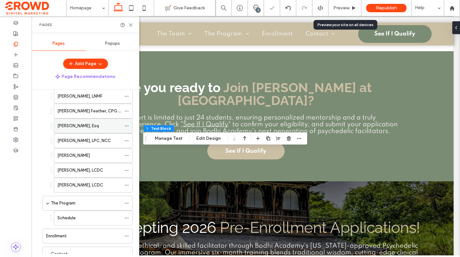
scroll to position [93, 0]
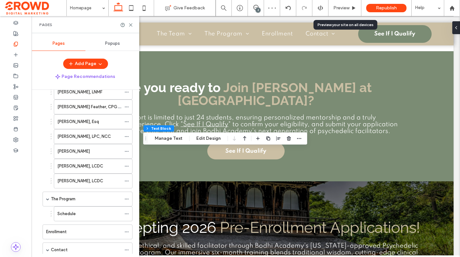
click at [80, 198] on div "The Program" at bounding box center [86, 199] width 70 height 6
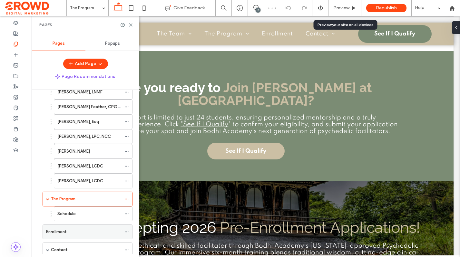
drag, startPoint x: 79, startPoint y: 241, endPoint x: 79, endPoint y: 236, distance: 5.2
click at [79, 241] on ol "Homepage The Team Sienna Terranova, LNMF, CICC, CBHT Anthony Smith, PhD Rose Mo…" at bounding box center [83, 163] width 98 height 313
click at [80, 233] on div "Enrollment" at bounding box center [83, 232] width 75 height 6
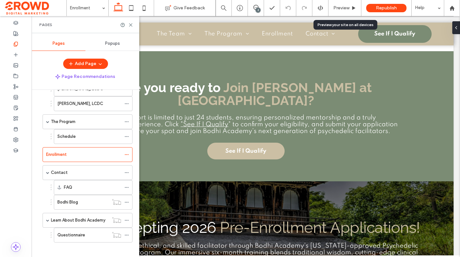
scroll to position [176, 0]
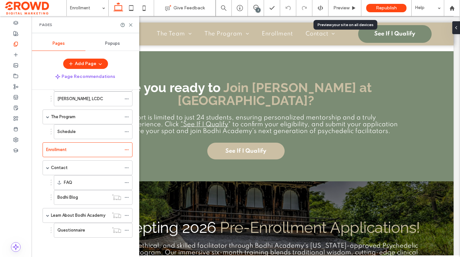
click at [76, 215] on label "Learn About Bodhi Academy" at bounding box center [78, 215] width 54 height 11
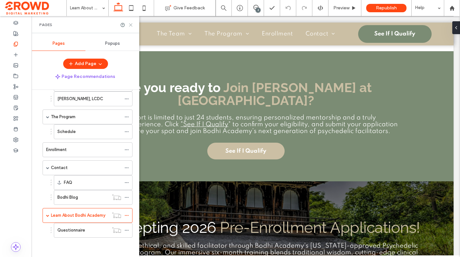
click at [130, 23] on icon at bounding box center [130, 25] width 5 height 5
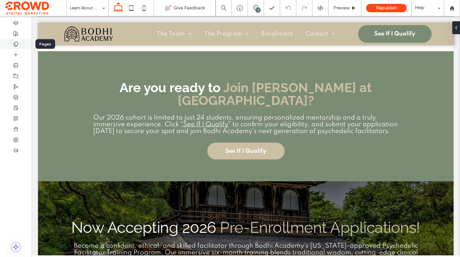
click at [17, 44] on icon at bounding box center [15, 44] width 5 height 5
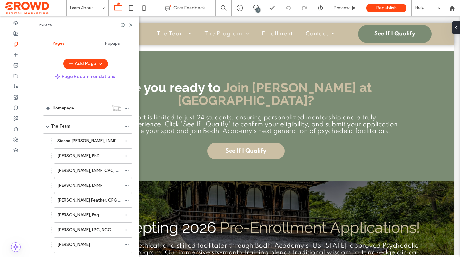
click at [78, 126] on div "The Team" at bounding box center [86, 126] width 70 height 6
click at [131, 24] on use at bounding box center [130, 25] width 3 height 3
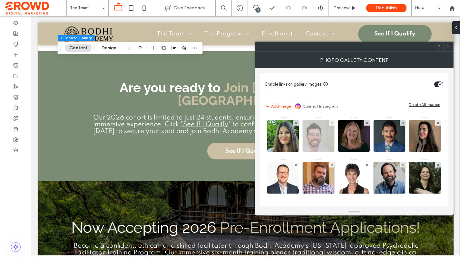
click at [319, 136] on img at bounding box center [318, 136] width 33 height 32
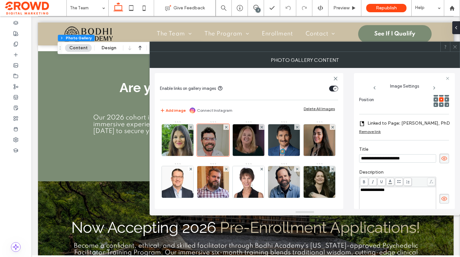
type input "**********"
click at [429, 144] on div "**********" at bounding box center [404, 155] width 90 height 23
click at [454, 48] on icon at bounding box center [455, 46] width 5 height 5
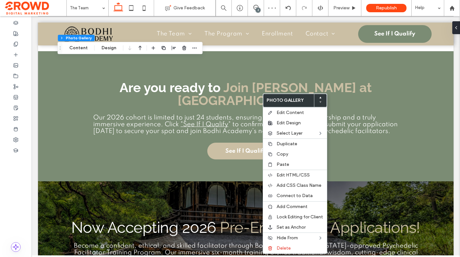
drag, startPoint x: 286, startPoint y: 158, endPoint x: 262, endPoint y: 149, distance: 25.5
click at [286, 158] on div "Copy" at bounding box center [295, 154] width 64 height 10
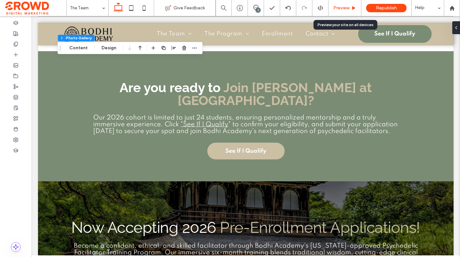
click at [344, 11] on div "Preview" at bounding box center [344, 8] width 33 height 16
click at [349, 9] on div "Preview" at bounding box center [344, 7] width 33 height 5
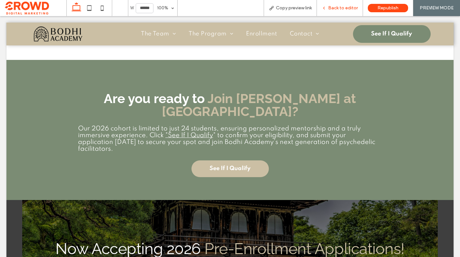
click at [339, 7] on span "Back to editor" at bounding box center [343, 7] width 30 height 5
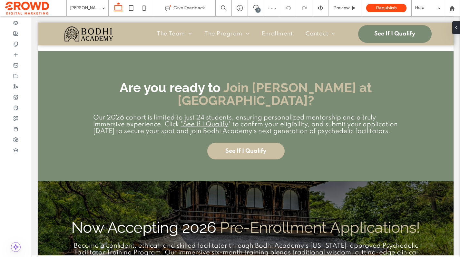
type input "*******"
type input "**"
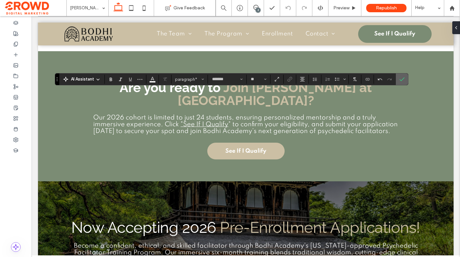
click at [401, 83] on span "Confirm" at bounding box center [400, 79] width 3 height 12
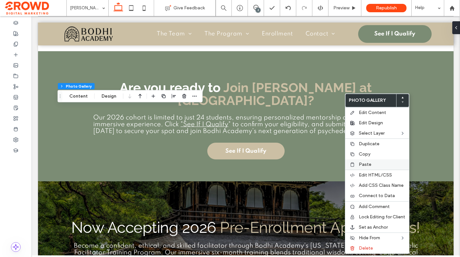
click at [376, 165] on label "Paste" at bounding box center [382, 164] width 46 height 5
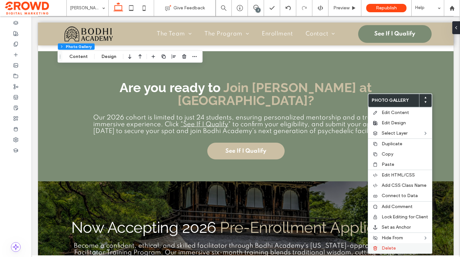
click at [393, 250] on span "Delete" at bounding box center [389, 248] width 14 height 5
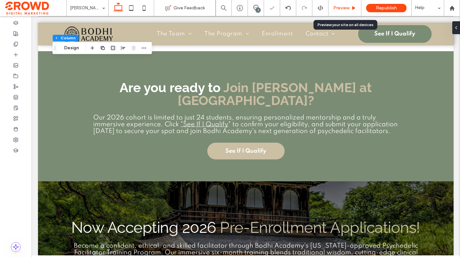
click at [346, 11] on div "Preview" at bounding box center [344, 8] width 33 height 16
click at [345, 10] on span "Preview" at bounding box center [341, 7] width 16 height 5
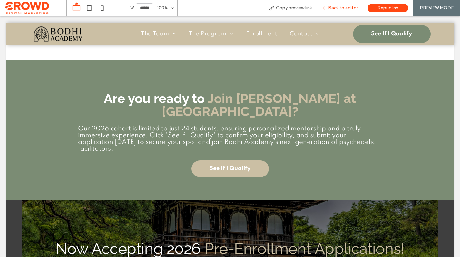
click at [334, 7] on span "Back to editor" at bounding box center [343, 7] width 30 height 5
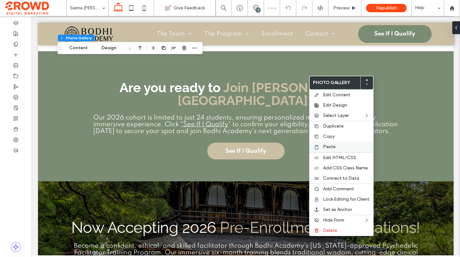
click at [326, 146] on span "Paste" at bounding box center [329, 146] width 13 height 5
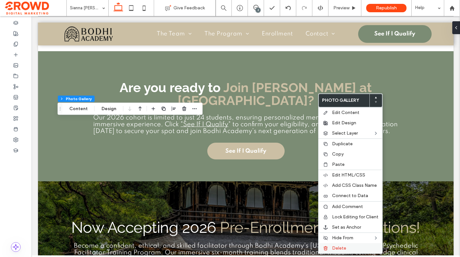
click at [347, 253] on div "Delete" at bounding box center [350, 248] width 64 height 10
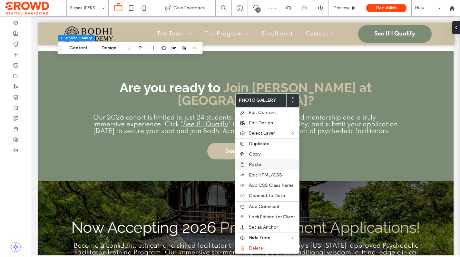
click at [262, 167] on label "Paste" at bounding box center [272, 164] width 46 height 5
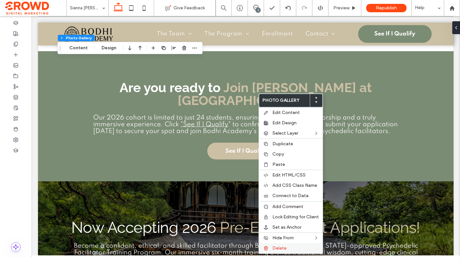
click at [274, 247] on span "Delete" at bounding box center [279, 248] width 14 height 5
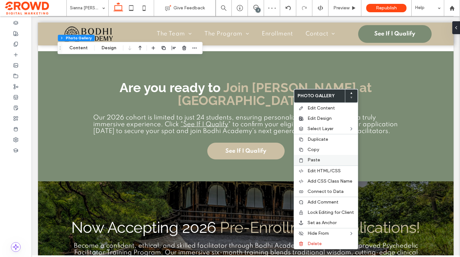
click at [327, 163] on div "Paste" at bounding box center [326, 160] width 64 height 10
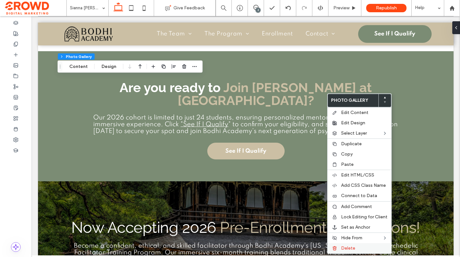
click at [355, 251] on label "Delete" at bounding box center [364, 248] width 46 height 5
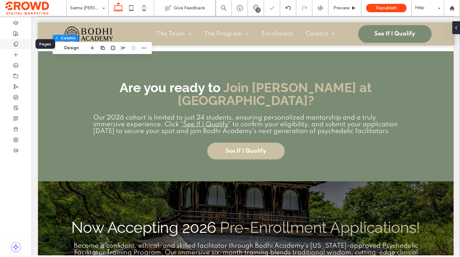
click at [18, 44] on icon at bounding box center [15, 44] width 5 height 5
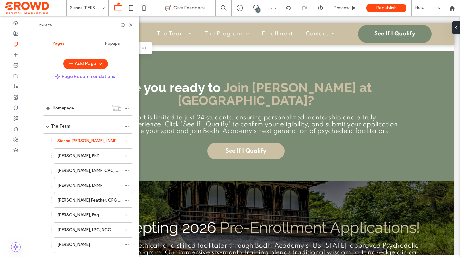
click at [86, 172] on label "Rose Moulin-Franco, LNMF, CPC, CICMC" at bounding box center [93, 170] width 72 height 11
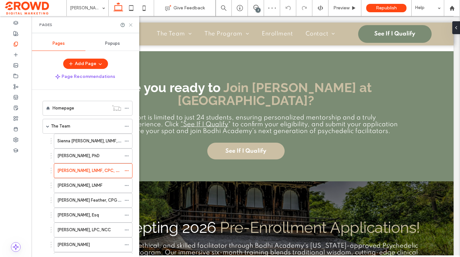
click at [129, 26] on icon at bounding box center [130, 25] width 5 height 5
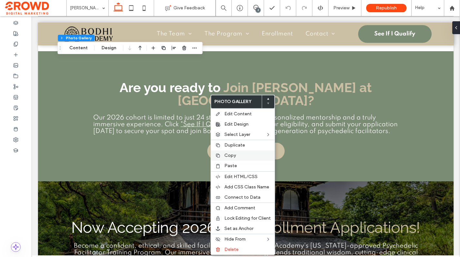
drag, startPoint x: 227, startPoint y: 163, endPoint x: 227, endPoint y: 160, distance: 3.5
click at [227, 163] on div "Paste" at bounding box center [243, 166] width 64 height 10
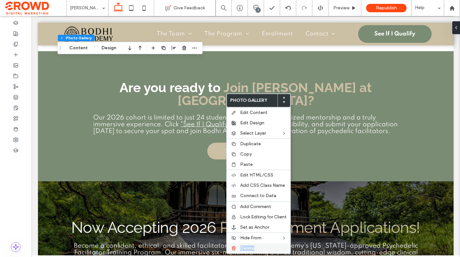
click at [258, 246] on label "Delete" at bounding box center [263, 248] width 46 height 5
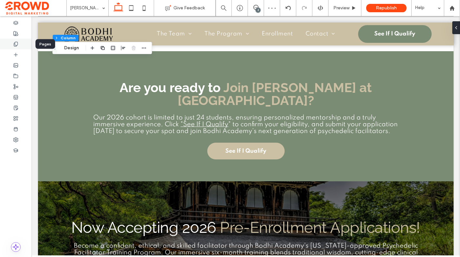
click at [19, 44] on div at bounding box center [16, 44] width 32 height 11
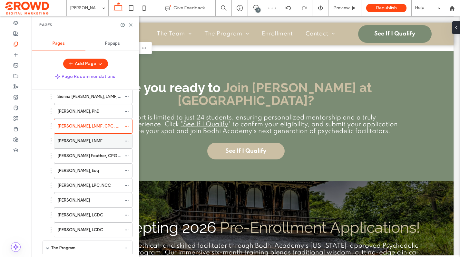
scroll to position [52, 0]
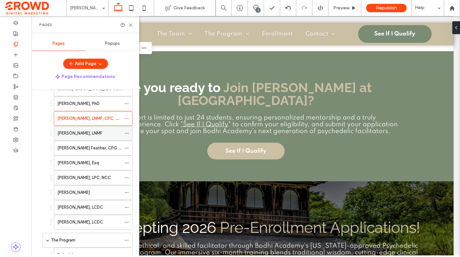
click at [75, 135] on label "Prema Sagara, LNMF" at bounding box center [79, 133] width 45 height 11
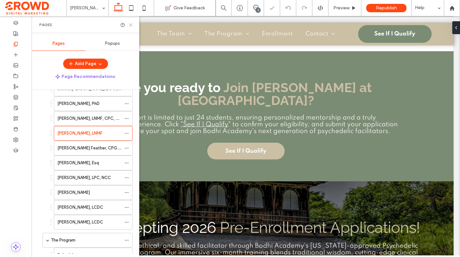
click at [131, 24] on use at bounding box center [130, 25] width 3 height 3
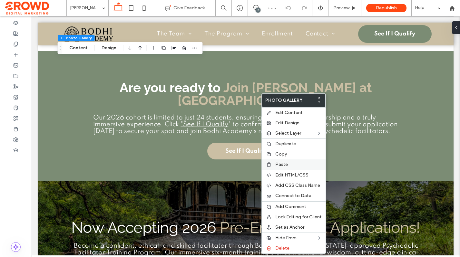
click at [284, 163] on span "Paste" at bounding box center [281, 164] width 13 height 5
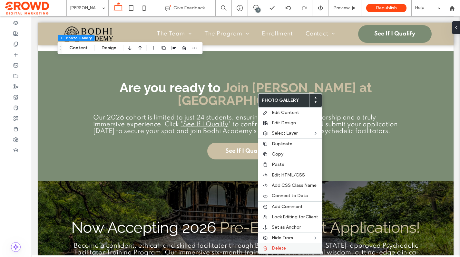
click at [286, 248] on label "Delete" at bounding box center [295, 248] width 46 height 5
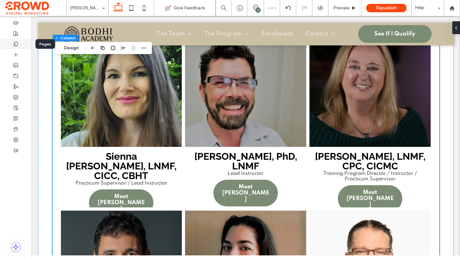
click at [18, 46] on icon at bounding box center [15, 44] width 5 height 5
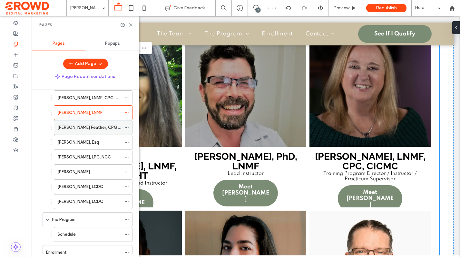
scroll to position [78, 0]
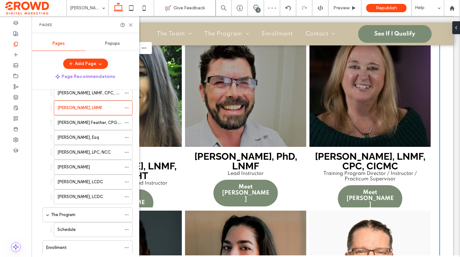
click at [90, 123] on label "Rachael Fox Feather, CPG, CST" at bounding box center [92, 122] width 70 height 11
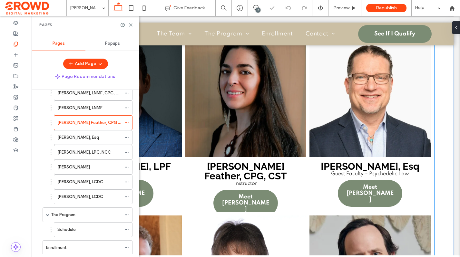
scroll to position [1027, 0]
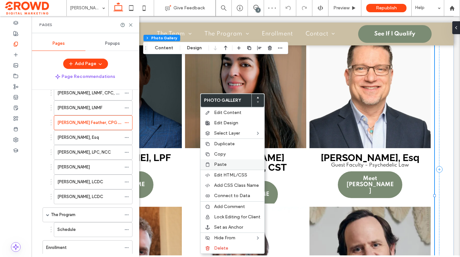
click at [240, 165] on label "Paste" at bounding box center [237, 164] width 46 height 5
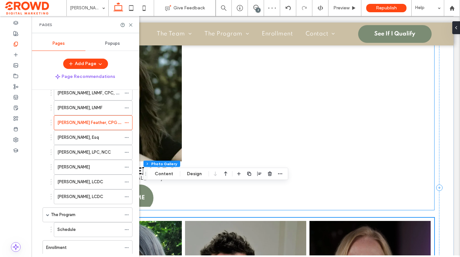
scroll to position [1357, 0]
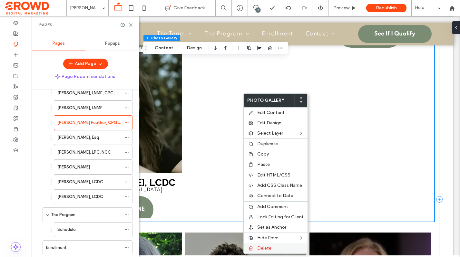
click at [268, 249] on span "Delete" at bounding box center [264, 248] width 14 height 5
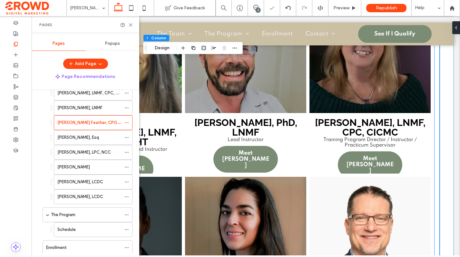
scroll to position [876, 0]
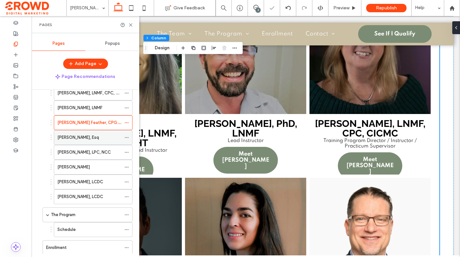
click at [79, 136] on label "Sean T. McAllister, Esq" at bounding box center [78, 137] width 42 height 11
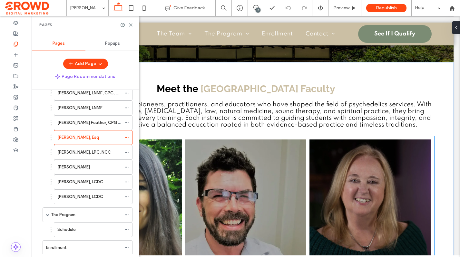
scroll to position [730, 0]
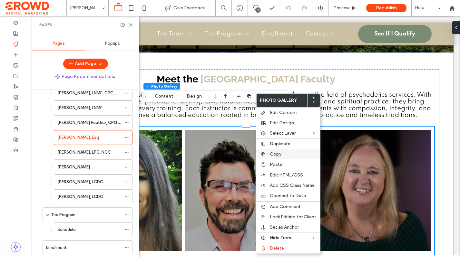
click at [286, 166] on label "Paste" at bounding box center [293, 164] width 46 height 5
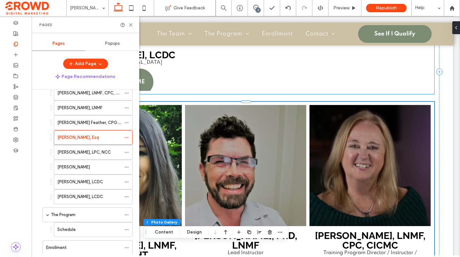
scroll to position [1303, 0]
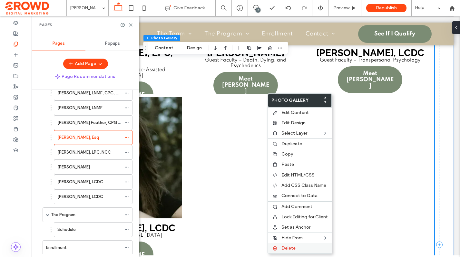
click at [298, 249] on label "Delete" at bounding box center [304, 248] width 46 height 5
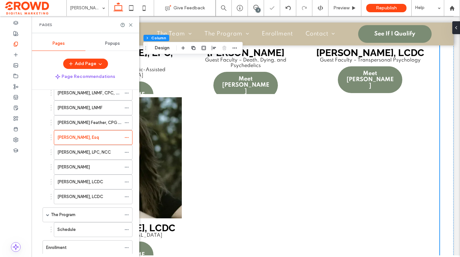
click at [104, 152] on div "Drew Snyder, LPC, NCC" at bounding box center [89, 152] width 64 height 6
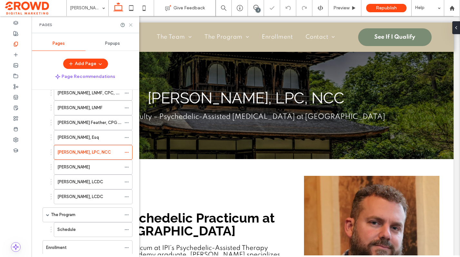
click at [131, 24] on use at bounding box center [130, 25] width 3 height 3
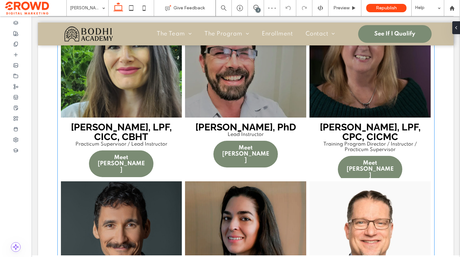
scroll to position [827, 0]
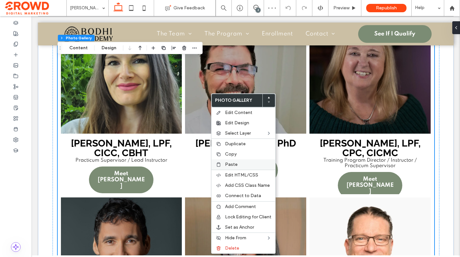
click at [228, 167] on span "Paste" at bounding box center [231, 164] width 13 height 5
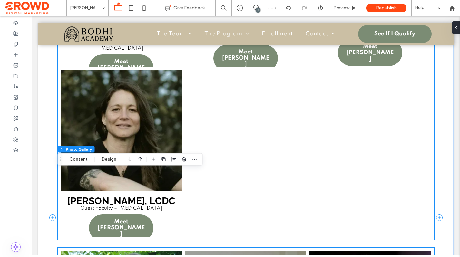
scroll to position [1296, 0]
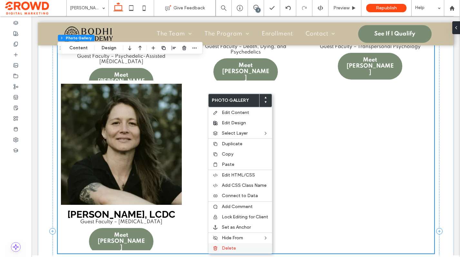
click at [242, 244] on div "Delete" at bounding box center [240, 248] width 64 height 10
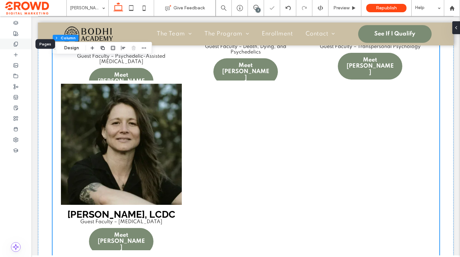
click at [21, 44] on div at bounding box center [16, 44] width 32 height 11
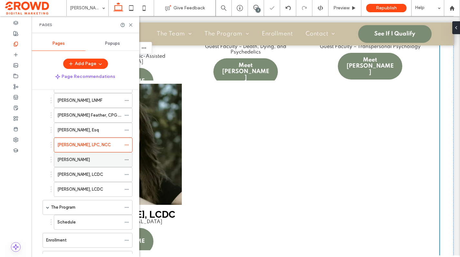
scroll to position [90, 0]
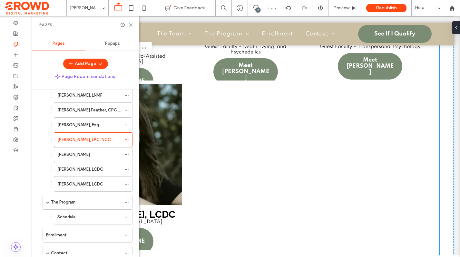
click at [108, 157] on div "Christine Caldwell" at bounding box center [89, 154] width 64 height 6
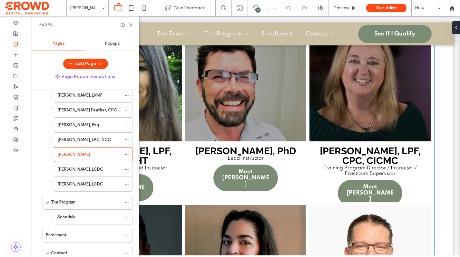
scroll to position [751, 0]
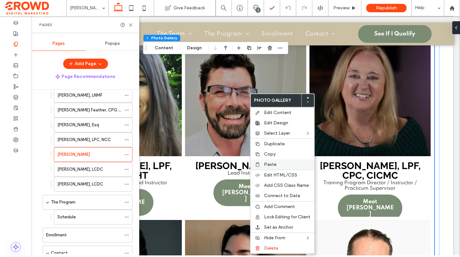
click at [285, 165] on label "Paste" at bounding box center [287, 164] width 46 height 5
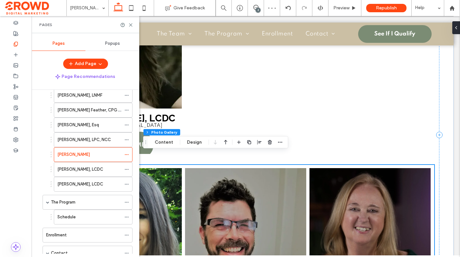
scroll to position [1338, 0]
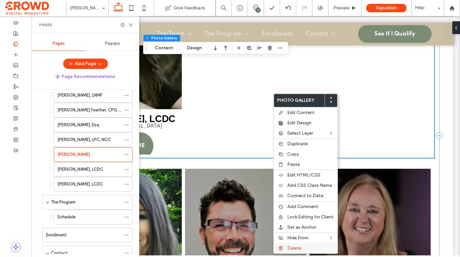
click at [302, 249] on label "Delete" at bounding box center [310, 248] width 46 height 5
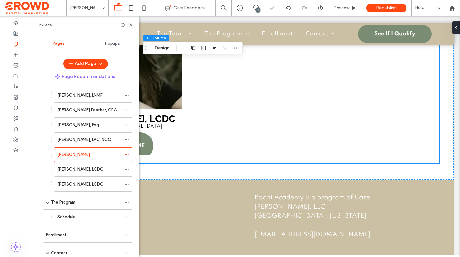
click at [104, 170] on div "Robert Park, LCDC" at bounding box center [89, 169] width 64 height 6
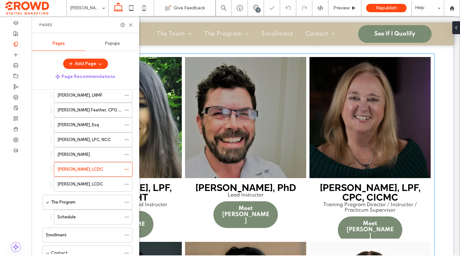
scroll to position [720, 0]
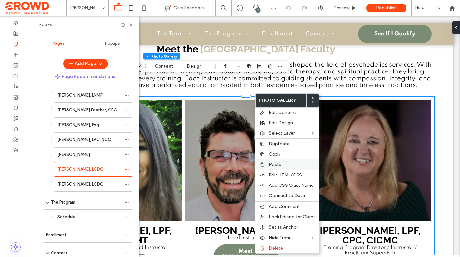
click at [283, 167] on div "Paste" at bounding box center [287, 165] width 64 height 10
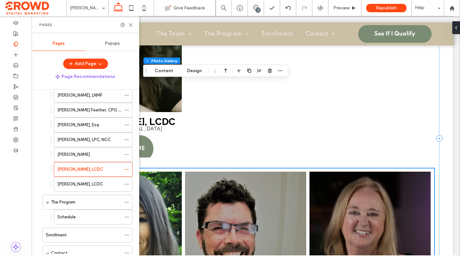
scroll to position [1360, 0]
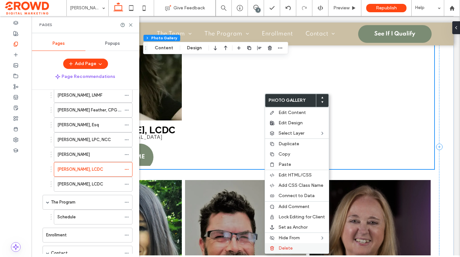
click at [303, 248] on label "Delete" at bounding box center [301, 248] width 46 height 5
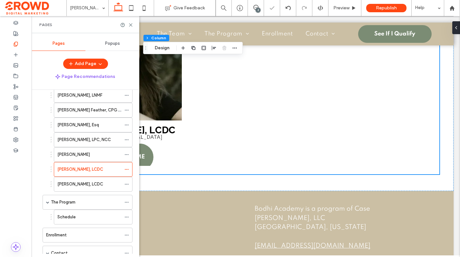
drag, startPoint x: 100, startPoint y: 183, endPoint x: 99, endPoint y: 176, distance: 7.2
click at [100, 183] on label "Christine Calvert, LCDC" at bounding box center [80, 184] width 46 height 11
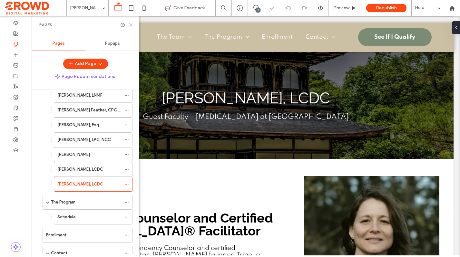
click at [130, 25] on icon at bounding box center [130, 25] width 5 height 5
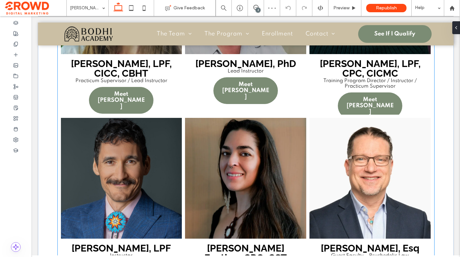
scroll to position [904, 0]
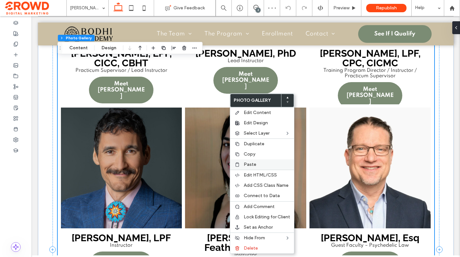
click at [257, 166] on label "Paste" at bounding box center [267, 164] width 46 height 5
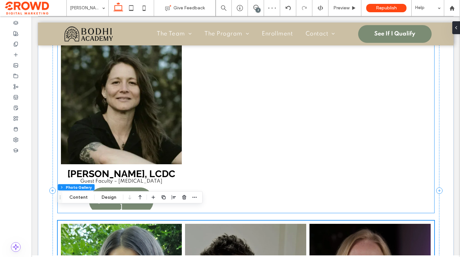
scroll to position [1263, 0]
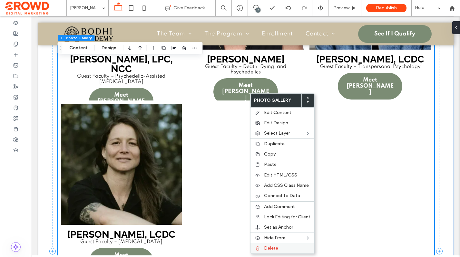
click at [279, 247] on label "Delete" at bounding box center [287, 248] width 46 height 5
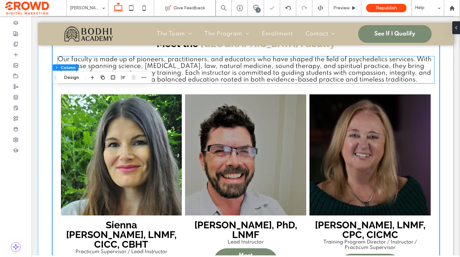
scroll to position [747, 0]
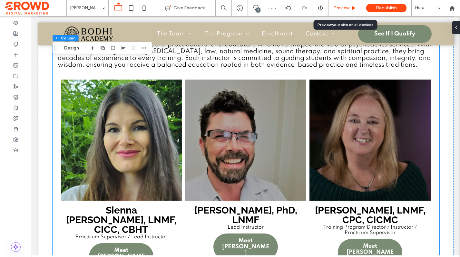
click at [339, 4] on div "Preview" at bounding box center [344, 8] width 33 height 16
click at [339, 7] on span "Preview" at bounding box center [341, 7] width 16 height 5
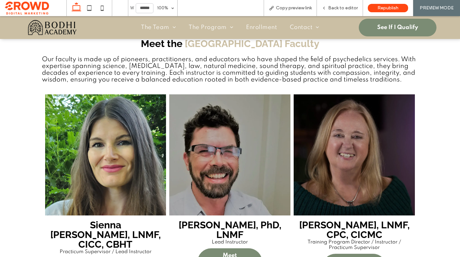
scroll to position [766, 0]
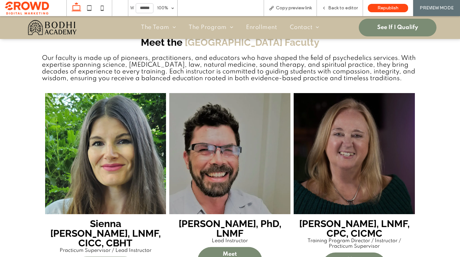
drag, startPoint x: 50, startPoint y: 25, endPoint x: 54, endPoint y: 41, distance: 15.9
click at [50, 25] on img at bounding box center [52, 27] width 51 height 17
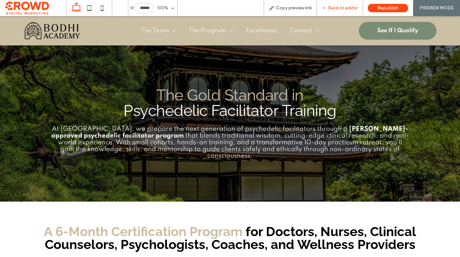
click at [327, 8] on div "Back to editor" at bounding box center [340, 7] width 46 height 5
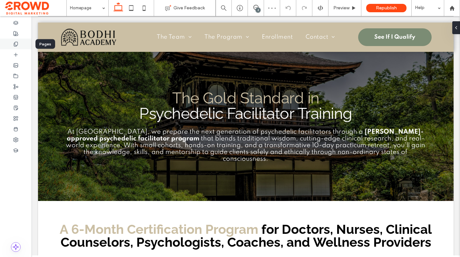
click at [14, 42] on icon at bounding box center [15, 44] width 5 height 5
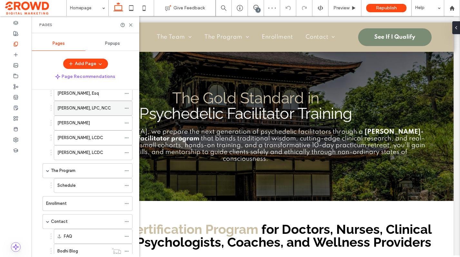
scroll to position [123, 0]
drag, startPoint x: 95, startPoint y: 153, endPoint x: 96, endPoint y: 143, distance: 10.0
click at [95, 153] on label "Christine Calvert, LCDC" at bounding box center [80, 151] width 46 height 11
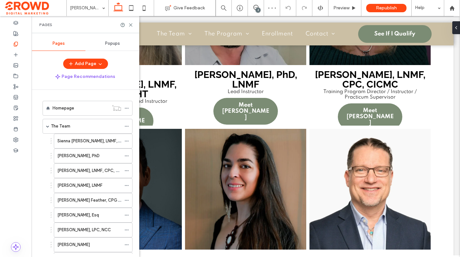
click at [80, 129] on div "The Team" at bounding box center [86, 126] width 70 height 6
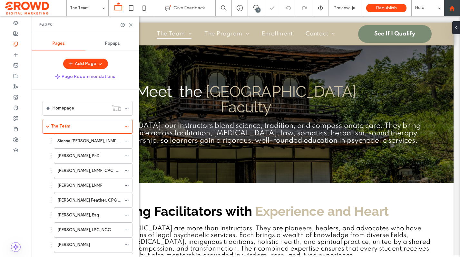
scroll to position [256, 0]
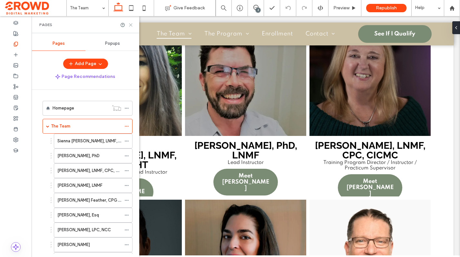
click at [130, 24] on use at bounding box center [130, 25] width 3 height 3
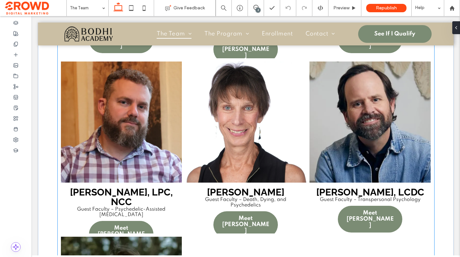
scroll to position [575, 0]
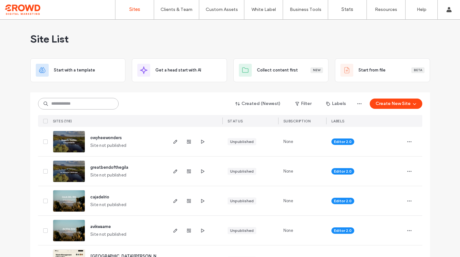
click at [89, 102] on input at bounding box center [78, 104] width 81 height 12
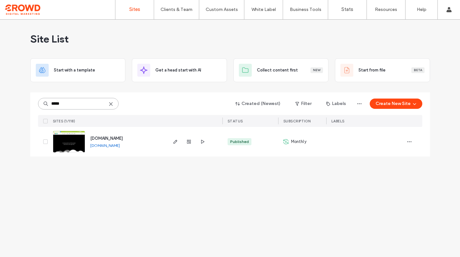
type input "*****"
click at [66, 148] on img at bounding box center [69, 153] width 32 height 44
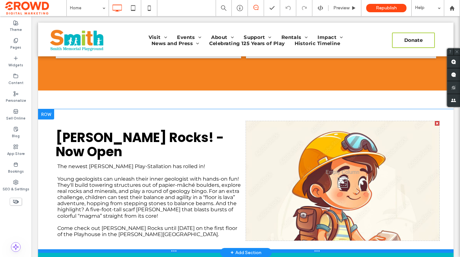
scroll to position [694, 0]
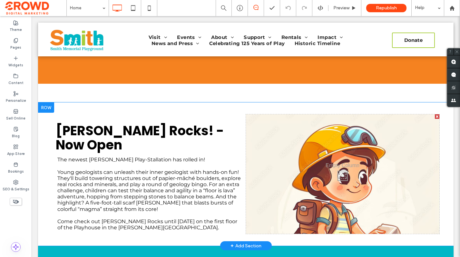
click at [384, 135] on div "Click To Paste" at bounding box center [342, 174] width 193 height 120
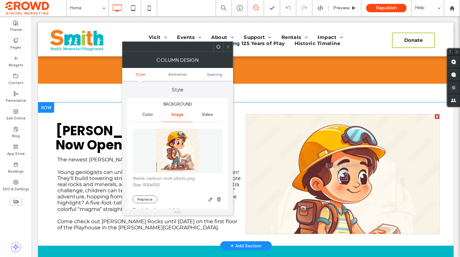
click at [384, 135] on div "Click To Paste" at bounding box center [342, 174] width 193 height 120
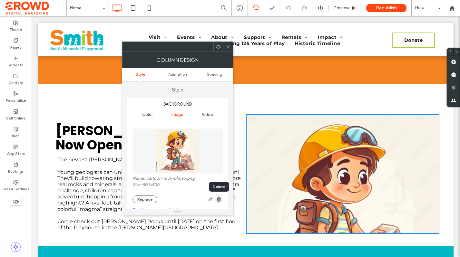
click at [218, 197] on icon "button" at bounding box center [218, 199] width 5 height 5
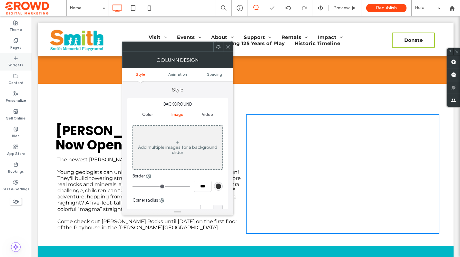
click at [16, 63] on label "Widgets" at bounding box center [15, 64] width 15 height 7
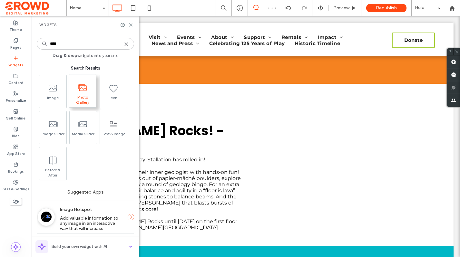
type input "****"
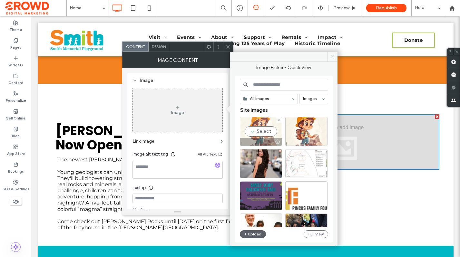
click at [261, 132] on div "Select" at bounding box center [261, 131] width 42 height 29
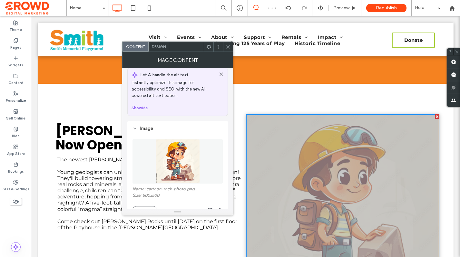
scroll to position [6, 0]
click at [157, 48] on span "Design" at bounding box center [159, 46] width 14 height 5
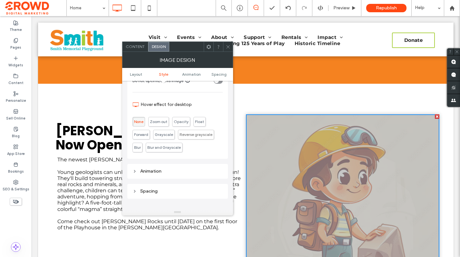
scroll to position [225, 0]
click at [130, 45] on span "Content" at bounding box center [135, 46] width 19 height 5
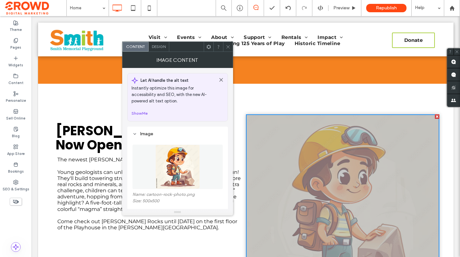
scroll to position [25, 0]
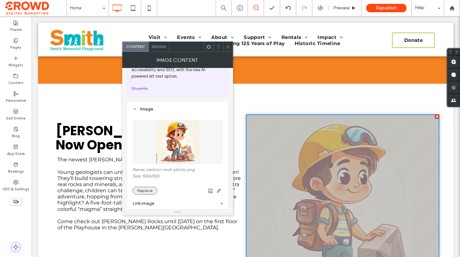
click at [146, 191] on button "Replace" at bounding box center [144, 191] width 25 height 8
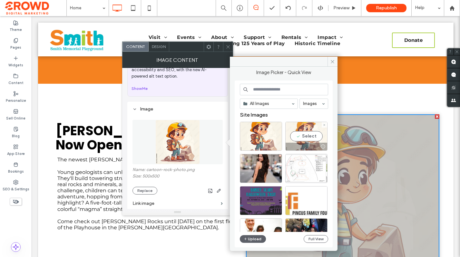
click at [300, 137] on div "Select" at bounding box center [306, 136] width 42 height 29
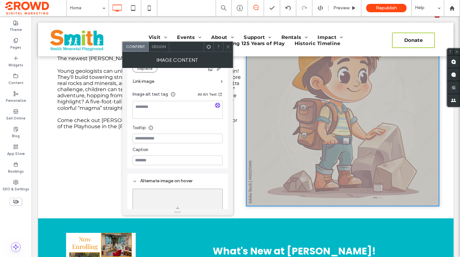
scroll to position [148, 0]
click at [161, 47] on span "Design" at bounding box center [159, 46] width 14 height 5
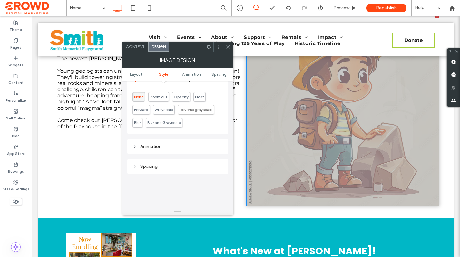
scroll to position [258, 0]
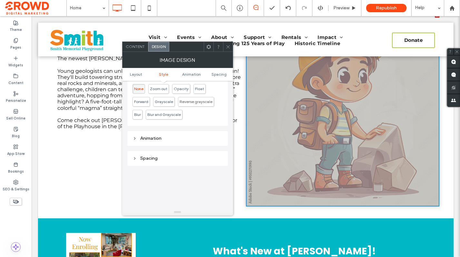
click at [137, 46] on span "Content" at bounding box center [135, 46] width 19 height 5
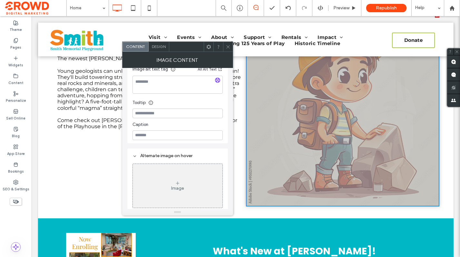
scroll to position [174, 0]
click at [228, 47] on use at bounding box center [227, 46] width 3 height 3
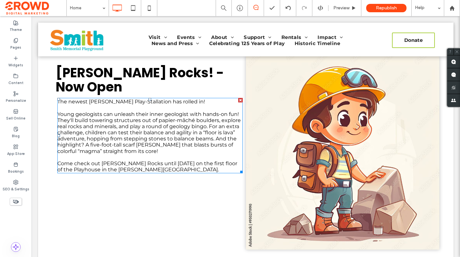
scroll to position [741, 0]
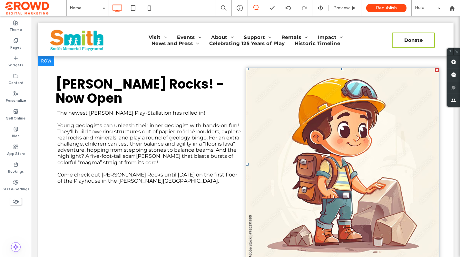
click at [267, 142] on img at bounding box center [342, 164] width 193 height 193
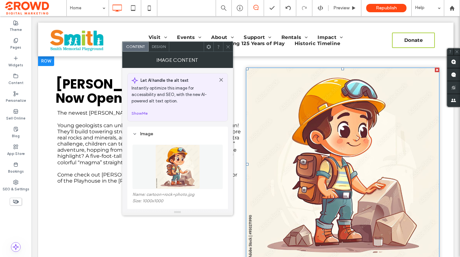
click at [267, 142] on img at bounding box center [342, 164] width 193 height 193
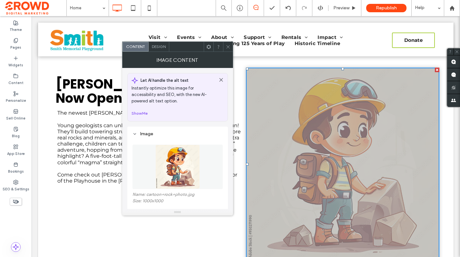
click at [166, 171] on img at bounding box center [177, 167] width 44 height 44
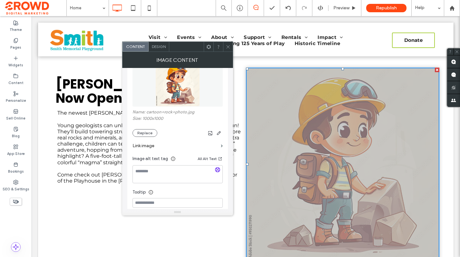
scroll to position [86, 0]
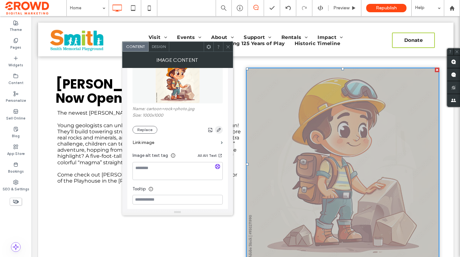
click at [218, 130] on use "button" at bounding box center [219, 130] width 4 height 4
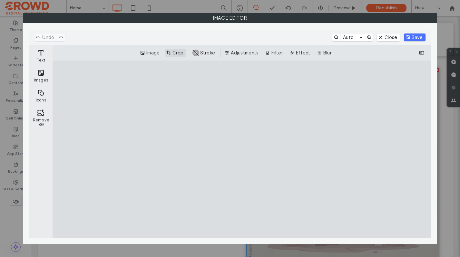
click at [176, 52] on button "Crop" at bounding box center [175, 53] width 21 height 8
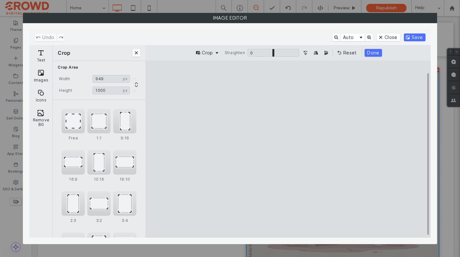
drag, startPoint x: 218, startPoint y: 79, endPoint x: 225, endPoint y: 79, distance: 7.1
click at [288, 149] on cesdk-canvas "Editor canvas" at bounding box center [288, 149] width 0 height 0
type input "***"
drag, startPoint x: 354, startPoint y: 80, endPoint x: 347, endPoint y: 80, distance: 7.1
click at [288, 149] on cesdk-canvas "Editor canvas" at bounding box center [288, 149] width 0 height 0
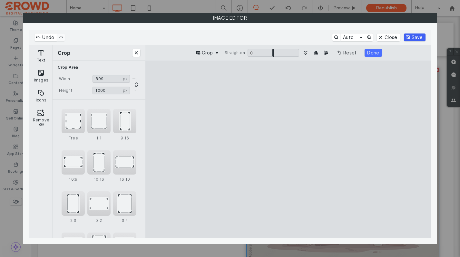
click at [413, 39] on button "Save" at bounding box center [415, 38] width 22 height 8
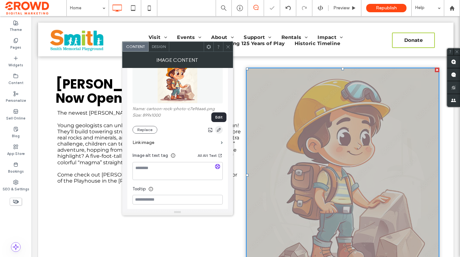
click at [220, 132] on icon "button" at bounding box center [218, 129] width 5 height 5
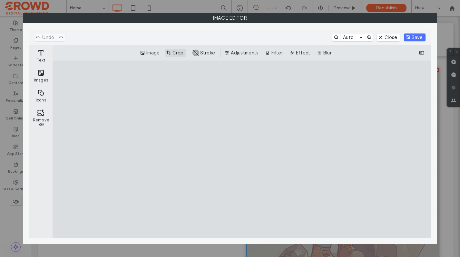
click at [178, 54] on button "Crop" at bounding box center [175, 53] width 21 height 8
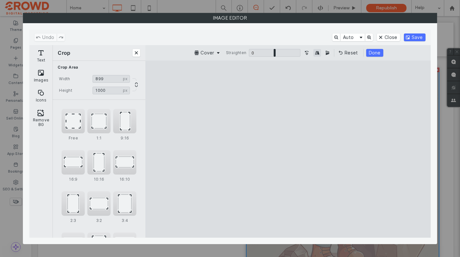
click at [316, 53] on button "Mirror Image horizontally" at bounding box center [317, 53] width 8 height 8
click at [375, 55] on button "Done" at bounding box center [374, 53] width 17 height 8
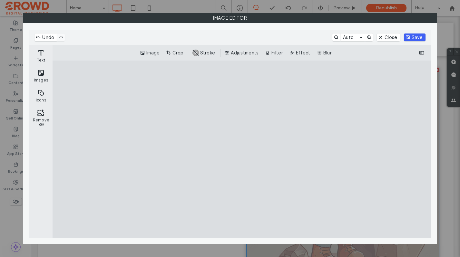
click at [421, 36] on button "Save" at bounding box center [415, 38] width 22 height 8
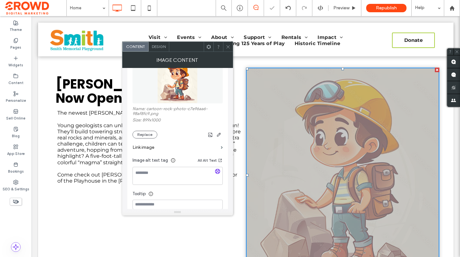
drag, startPoint x: 227, startPoint y: 47, endPoint x: 231, endPoint y: 65, distance: 18.1
click at [227, 47] on icon at bounding box center [228, 46] width 5 height 5
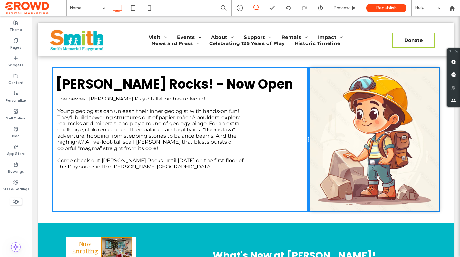
drag, startPoint x: 253, startPoint y: 165, endPoint x: 309, endPoint y: 156, distance: 56.5
click at [309, 156] on div at bounding box center [308, 139] width 3 height 143
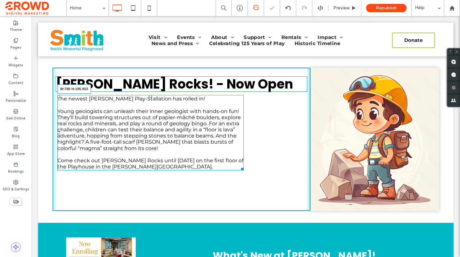
drag, startPoint x: 253, startPoint y: 157, endPoint x: 304, endPoint y: 156, distance: 51.6
click at [304, 156] on div "[PERSON_NAME] Rocks! - Now Open The newest [PERSON_NAME] Play-Stallation has ro…" at bounding box center [182, 139] width 258 height 143
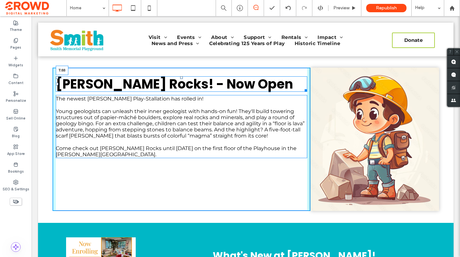
drag, startPoint x: 181, startPoint y: 81, endPoint x: 181, endPoint y: 88, distance: 7.1
click at [181, 79] on div at bounding box center [181, 77] width 3 height 3
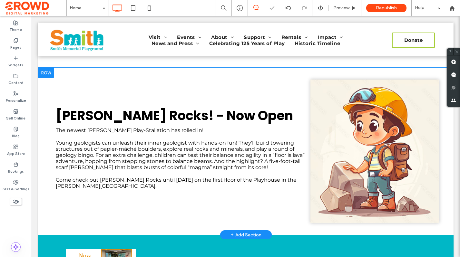
scroll to position [728, 0]
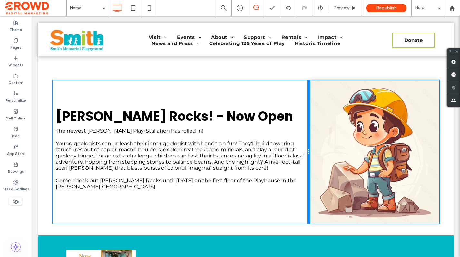
drag, startPoint x: 314, startPoint y: 111, endPoint x: 323, endPoint y: 111, distance: 8.7
click at [323, 111] on div "[PERSON_NAME] Rocks! - Now Open The newest [PERSON_NAME] Play-Stallation has ro…" at bounding box center [246, 151] width 387 height 143
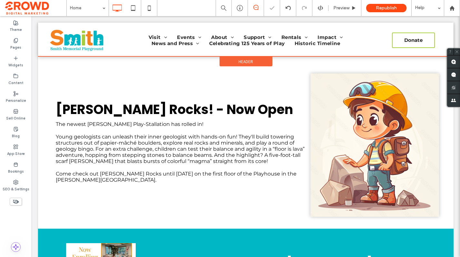
scroll to position [742, 0]
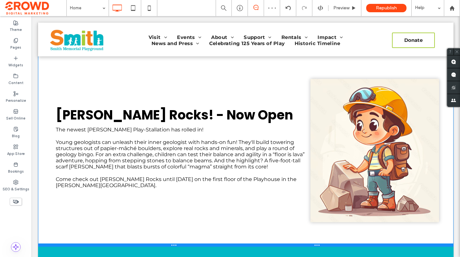
drag, startPoint x: 204, startPoint y: 211, endPoint x: 210, endPoint y: 234, distance: 24.2
click at [210, 244] on div at bounding box center [245, 245] width 415 height 3
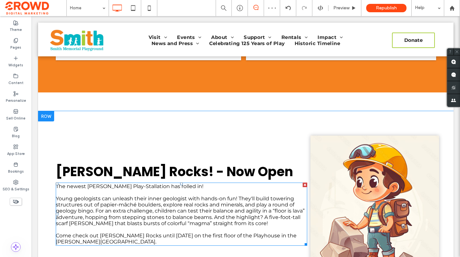
scroll to position [684, 0]
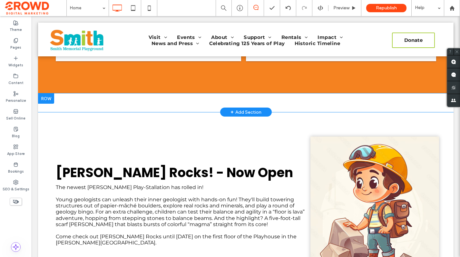
click at [43, 93] on div at bounding box center [46, 98] width 16 height 10
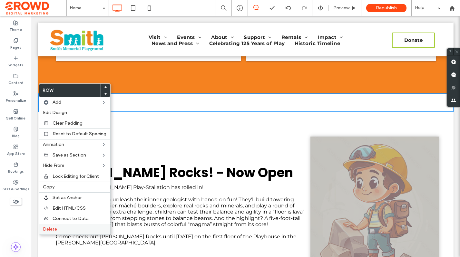
click at [63, 227] on label "Delete" at bounding box center [74, 229] width 63 height 5
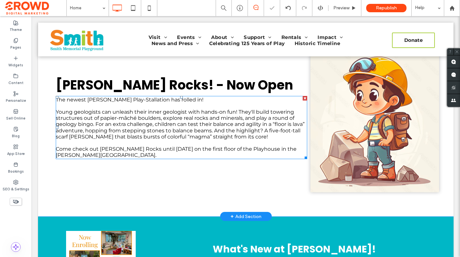
scroll to position [765, 0]
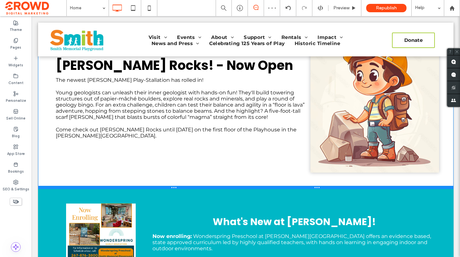
drag, startPoint x: 188, startPoint y: 194, endPoint x: 181, endPoint y: 178, distance: 17.8
click at [181, 186] on div at bounding box center [245, 187] width 415 height 3
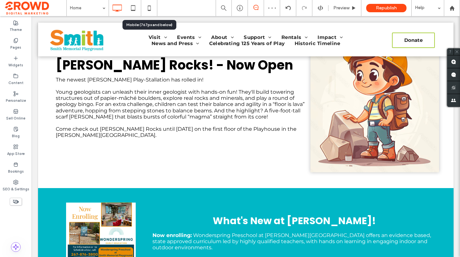
click at [149, 5] on icon at bounding box center [149, 8] width 13 height 13
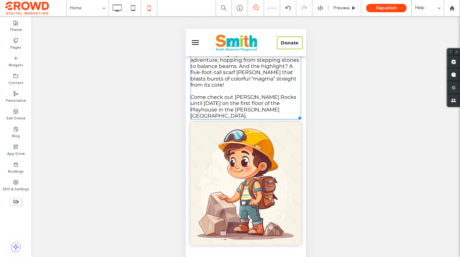
scroll to position [945, 0]
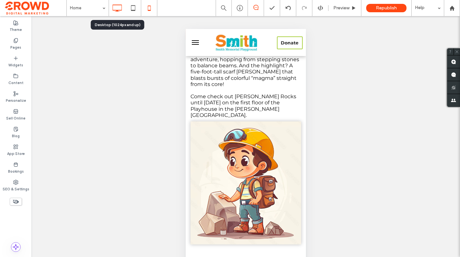
click at [116, 7] on icon at bounding box center [117, 8] width 13 height 13
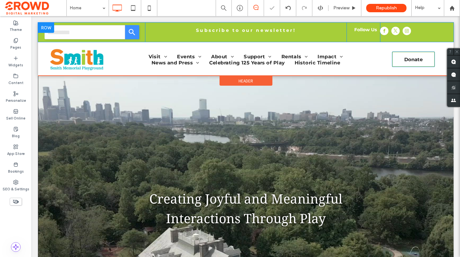
scroll to position [0, 0]
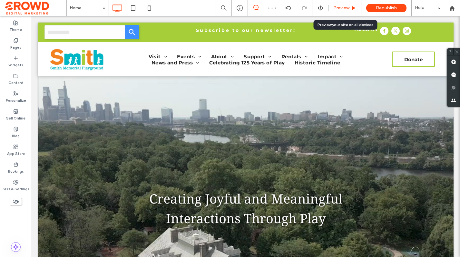
click at [341, 12] on div "Preview" at bounding box center [344, 8] width 33 height 16
click at [352, 10] on icon at bounding box center [353, 8] width 5 height 5
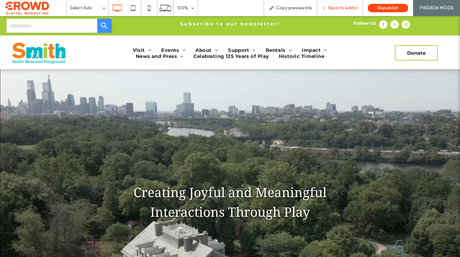
click at [352, 10] on span "Back to editor" at bounding box center [343, 7] width 30 height 5
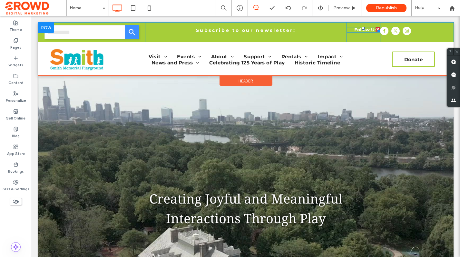
click at [363, 27] on span "Follow Us" at bounding box center [365, 30] width 23 height 6
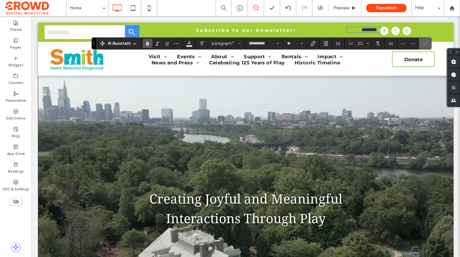
click at [428, 43] on label "Confirm" at bounding box center [425, 44] width 10 height 12
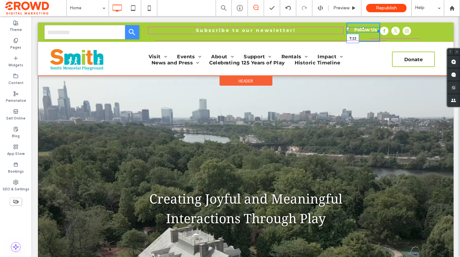
click at [364, 29] on div at bounding box center [363, 28] width 3 height 3
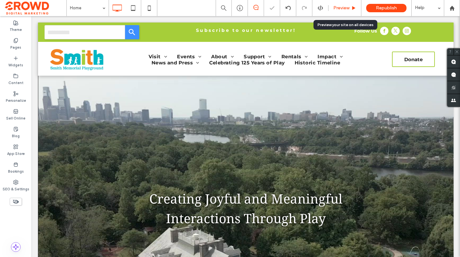
click at [348, 7] on span "Preview" at bounding box center [341, 7] width 16 height 5
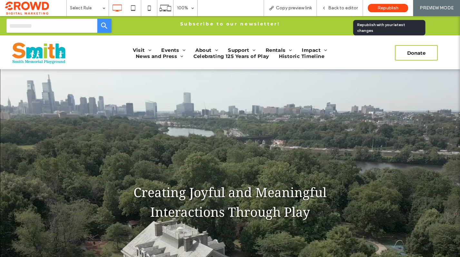
click at [385, 7] on span "Republish" at bounding box center [387, 7] width 21 height 5
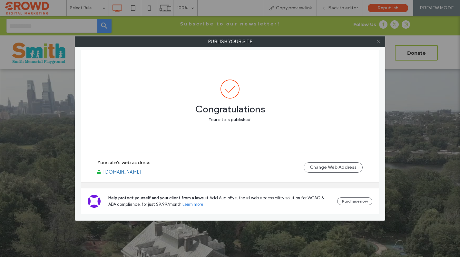
click at [380, 40] on icon at bounding box center [378, 41] width 5 height 5
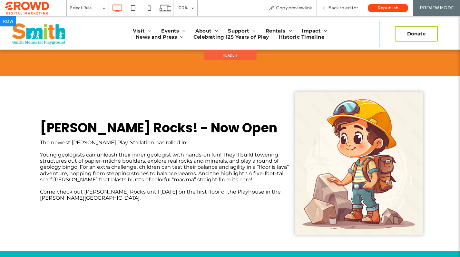
scroll to position [690, 0]
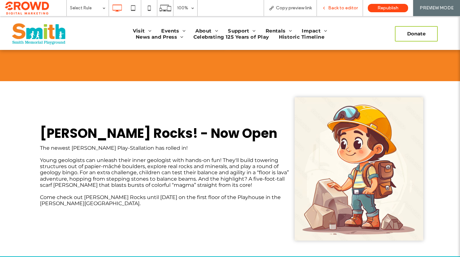
click at [346, 7] on span "Back to editor" at bounding box center [343, 7] width 30 height 5
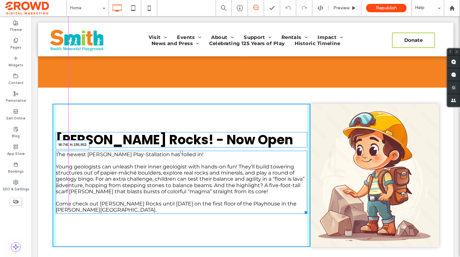
drag, startPoint x: 301, startPoint y: 202, endPoint x: 296, endPoint y: 202, distance: 5.5
click at [302, 209] on div at bounding box center [304, 211] width 5 height 5
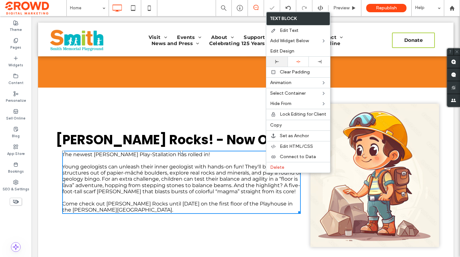
click at [274, 63] on div at bounding box center [276, 62] width 21 height 10
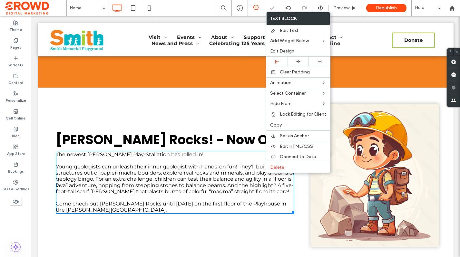
click at [238, 104] on div "[PERSON_NAME] Rocks! - Now Open The newest [PERSON_NAME] Play-Stallation has ro…" at bounding box center [182, 175] width 258 height 143
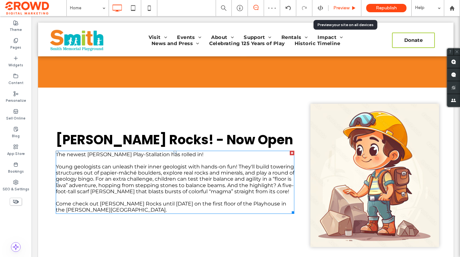
click at [341, 10] on span "Preview" at bounding box center [341, 7] width 16 height 5
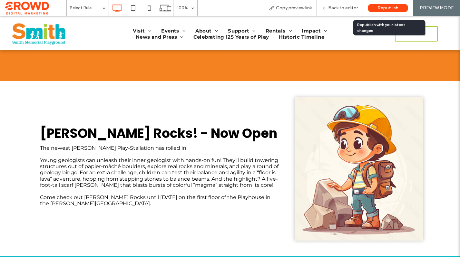
click at [380, 7] on span "Republish" at bounding box center [387, 7] width 21 height 5
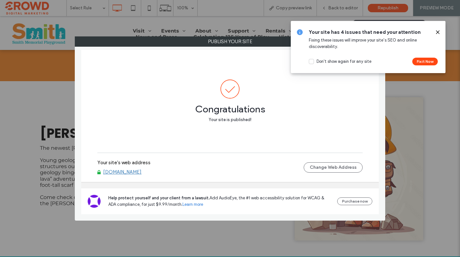
click at [438, 32] on use at bounding box center [437, 32] width 3 height 3
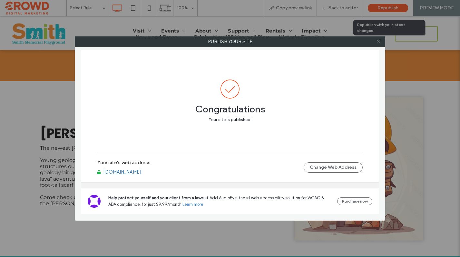
click at [376, 40] on icon at bounding box center [378, 41] width 5 height 5
